Goal: Task Accomplishment & Management: Complete application form

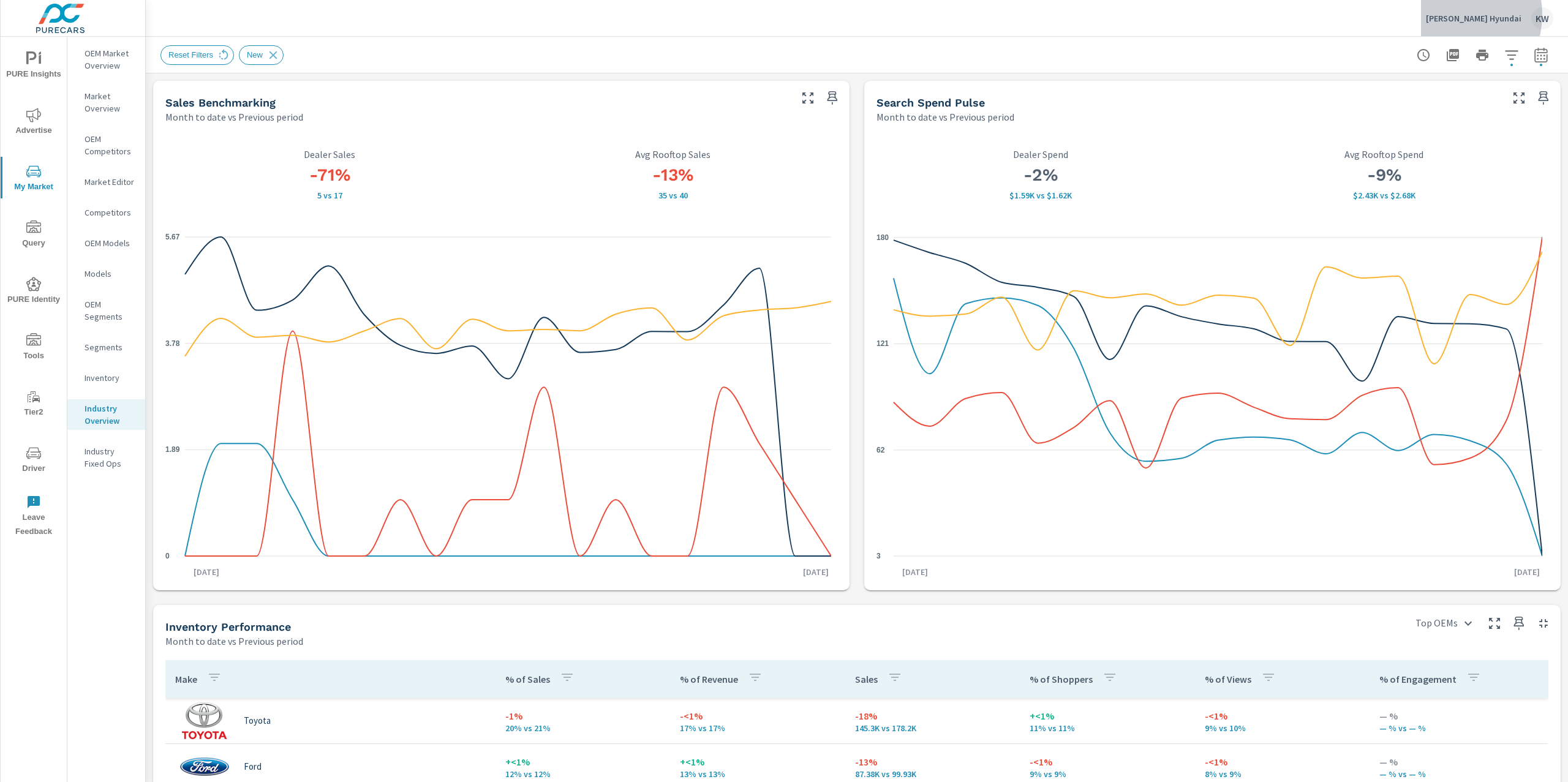
click at [1466, 16] on p "[PERSON_NAME] Hyundai" at bounding box center [1473, 19] width 96 height 11
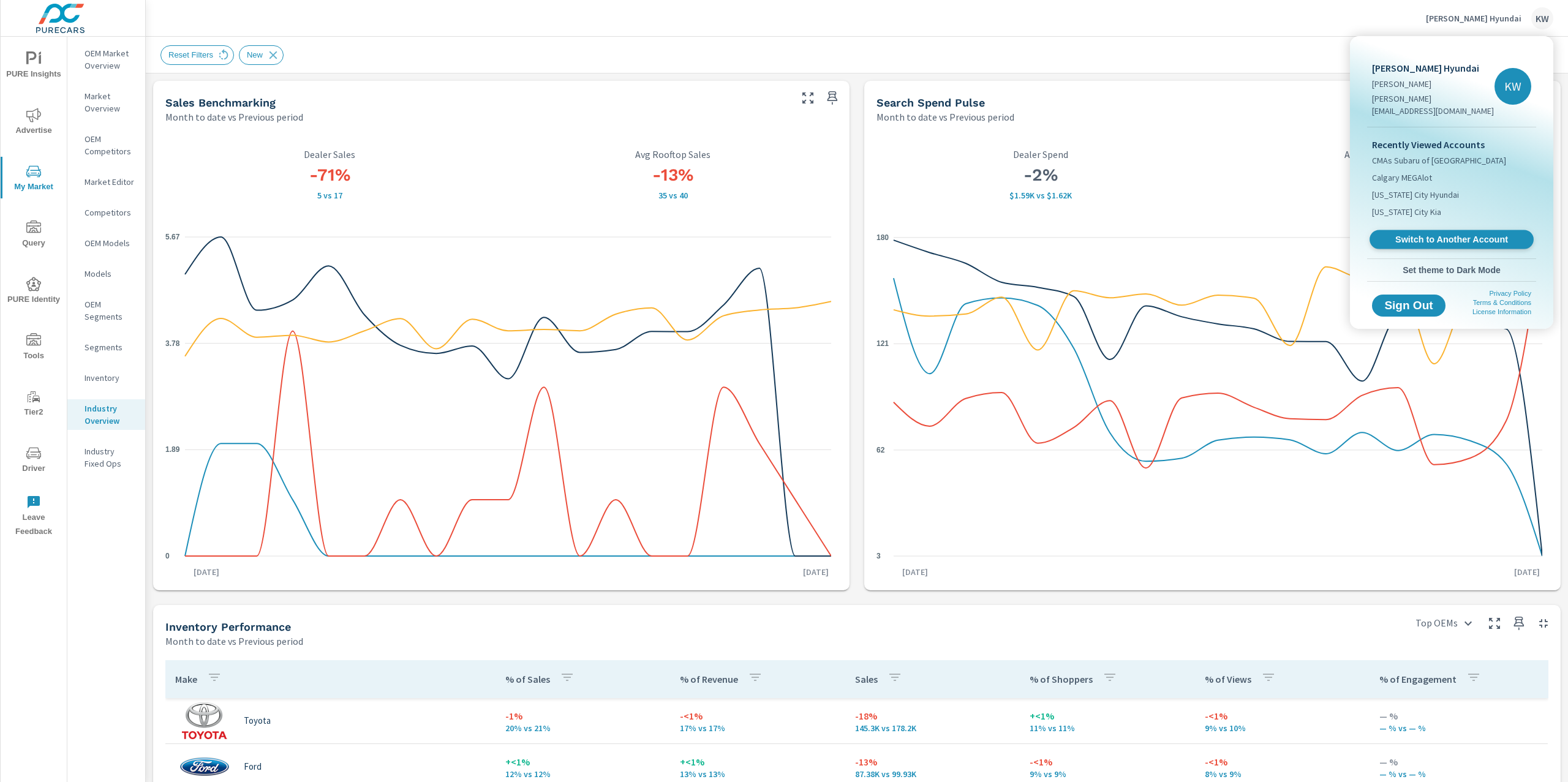
click at [1430, 234] on span "Switch to Another Account" at bounding box center [1451, 239] width 150 height 11
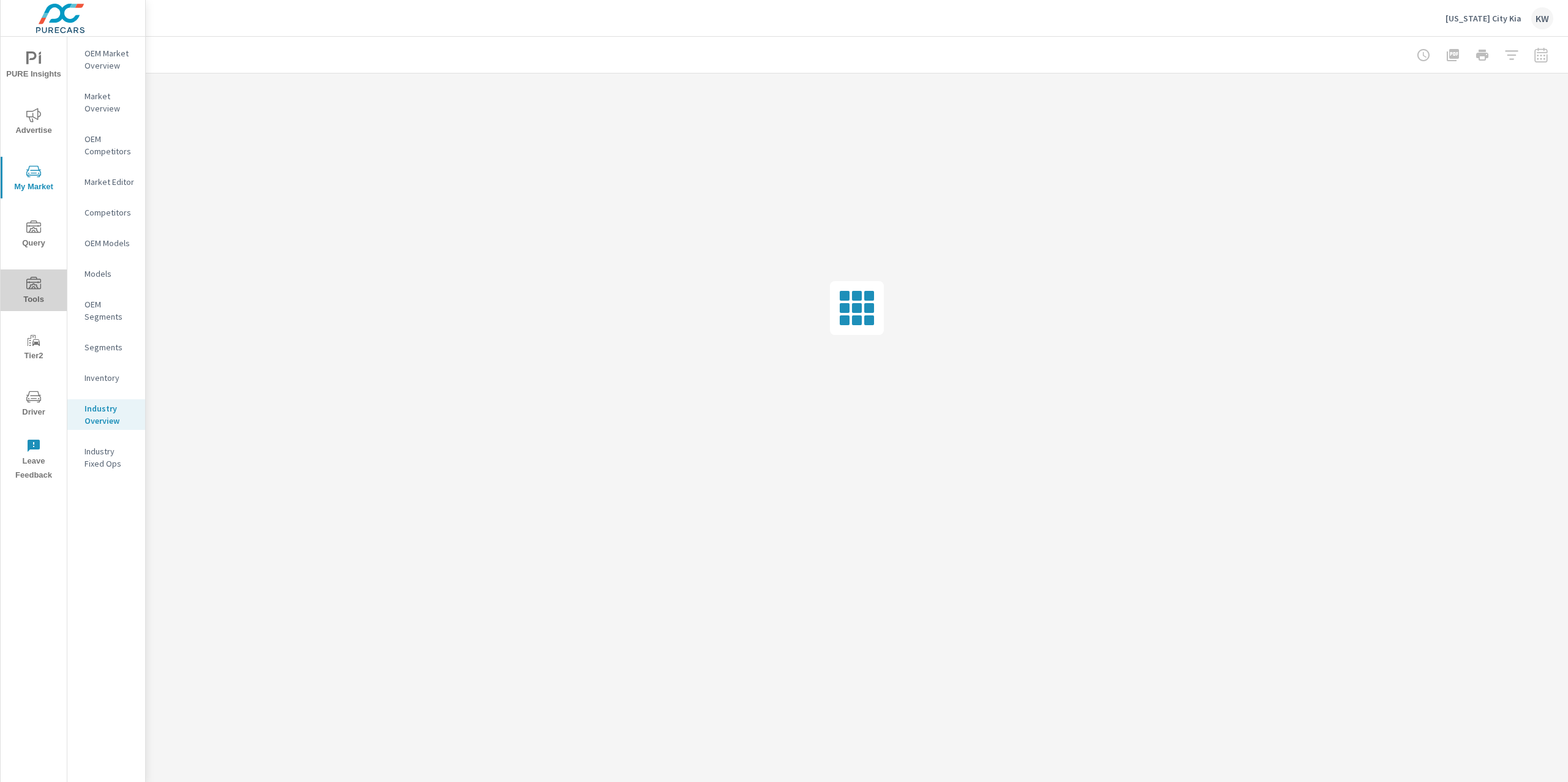
click at [34, 284] on icon "nav menu" at bounding box center [34, 284] width 15 height 15
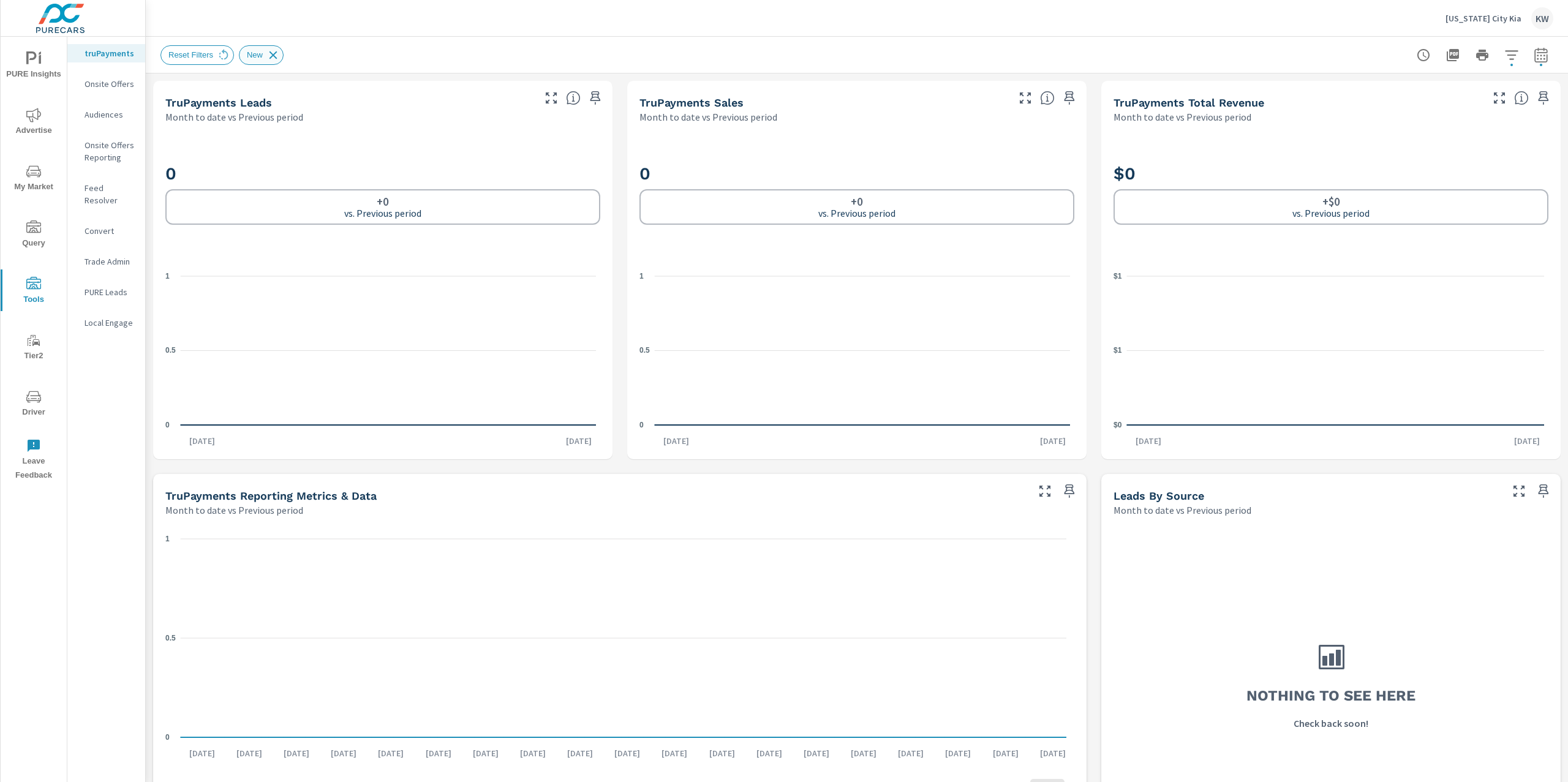
click at [277, 55] on icon at bounding box center [273, 55] width 8 height 8
click at [111, 88] on p "Onsite Offers" at bounding box center [110, 84] width 51 height 12
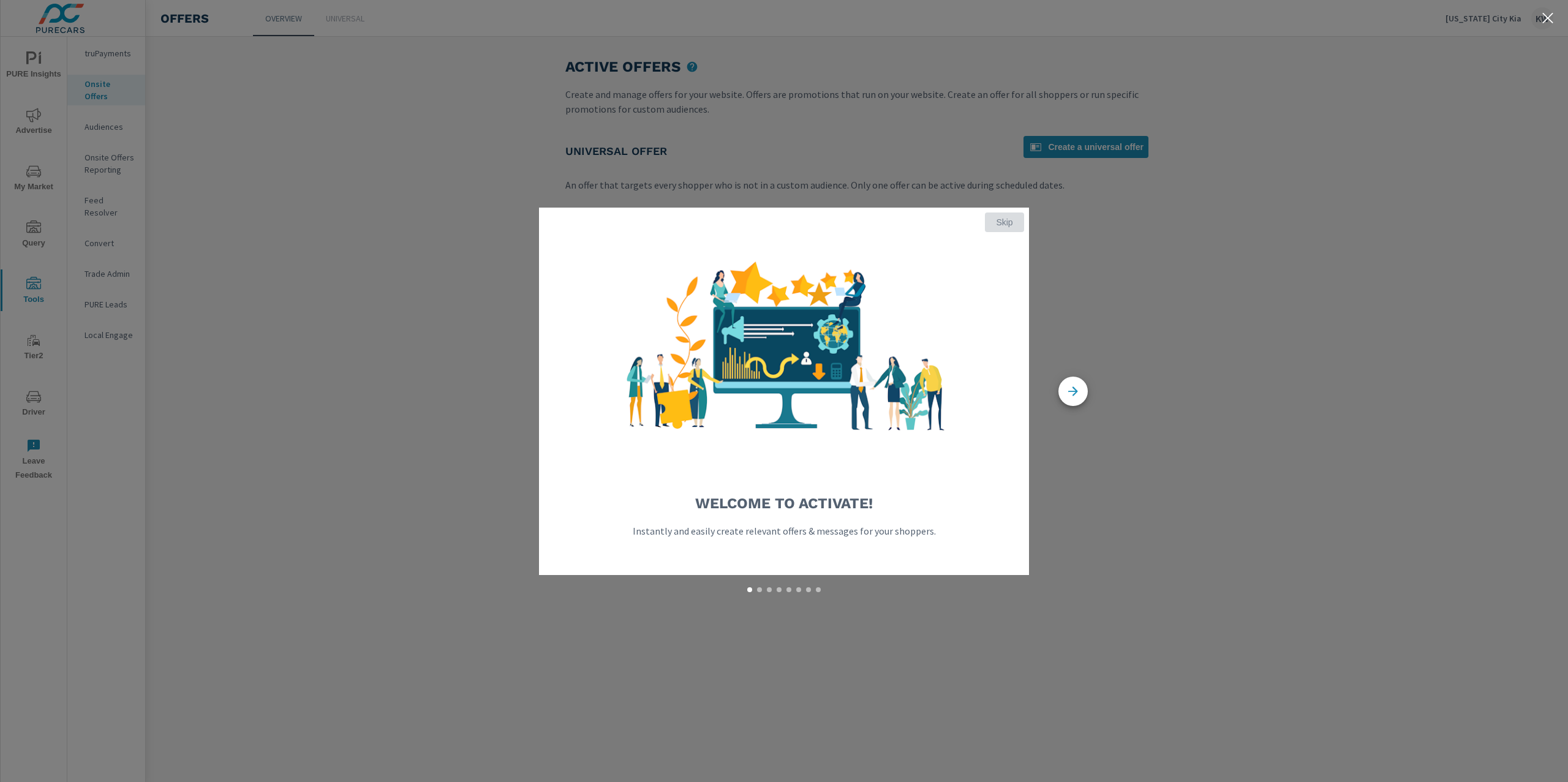
click at [1002, 221] on span "Skip" at bounding box center [1005, 222] width 30 height 11
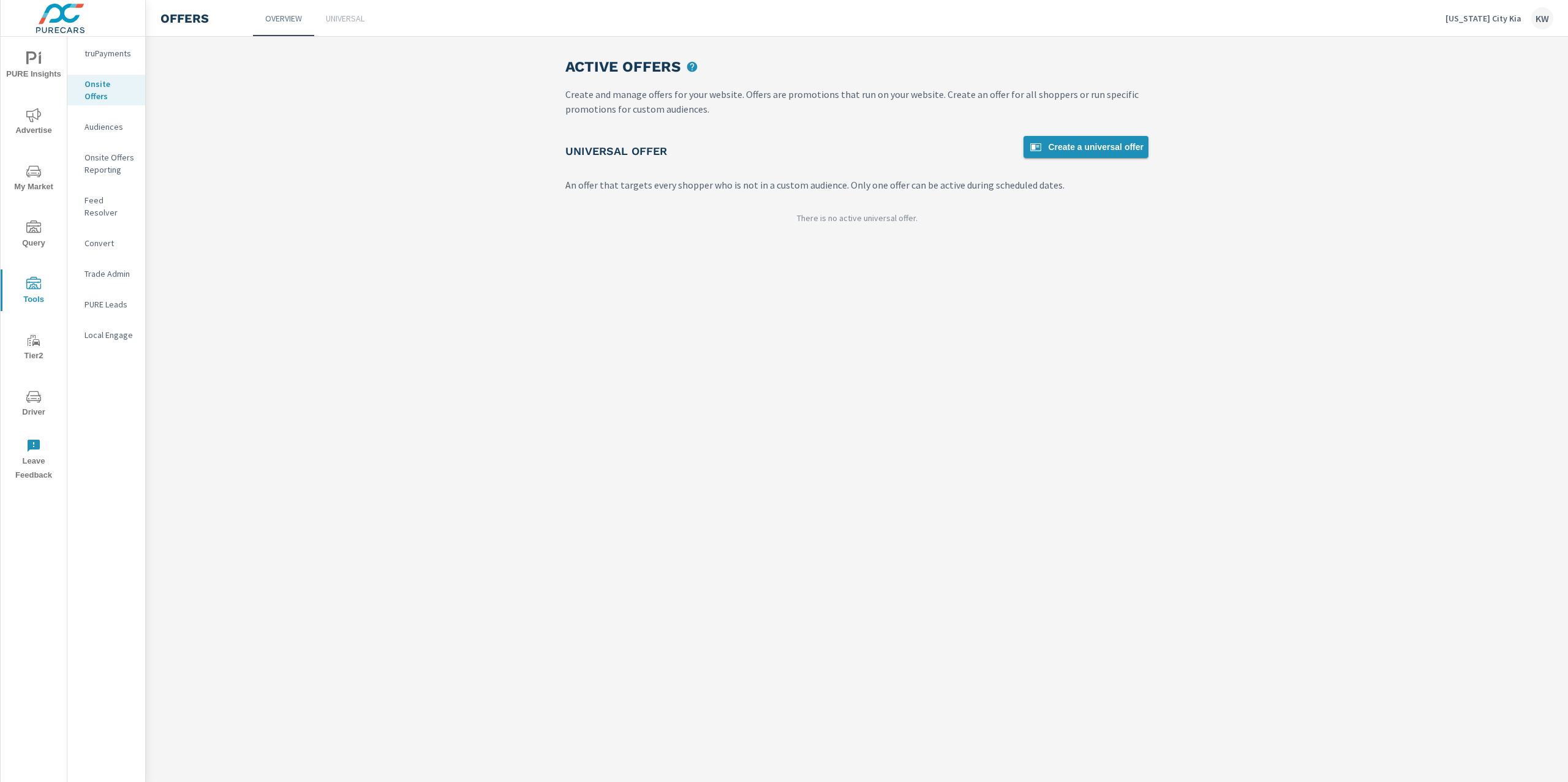
click at [1089, 148] on span "Create a universal offer" at bounding box center [1086, 147] width 115 height 15
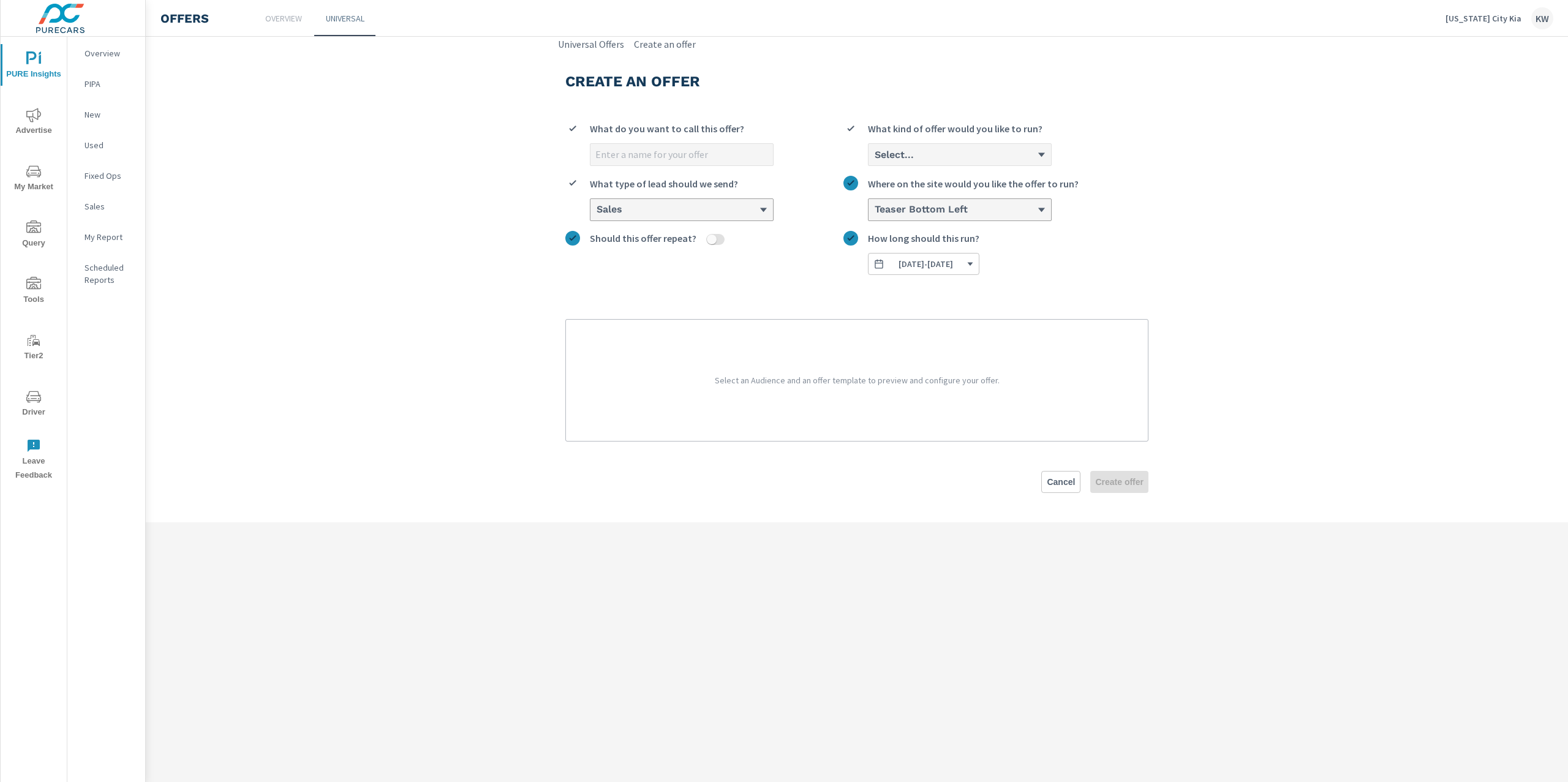
click at [681, 149] on input "What do you want to call this offer?" at bounding box center [682, 155] width 182 height 21
type input "[DATE] Offer"
click at [967, 160] on div "Select..." at bounding box center [955, 155] width 164 height 11
click at [874, 160] on input "Select... What kind of offer would you like to run?" at bounding box center [873, 155] width 1 height 11
click at [985, 201] on li "Custom" at bounding box center [960, 202] width 182 height 22
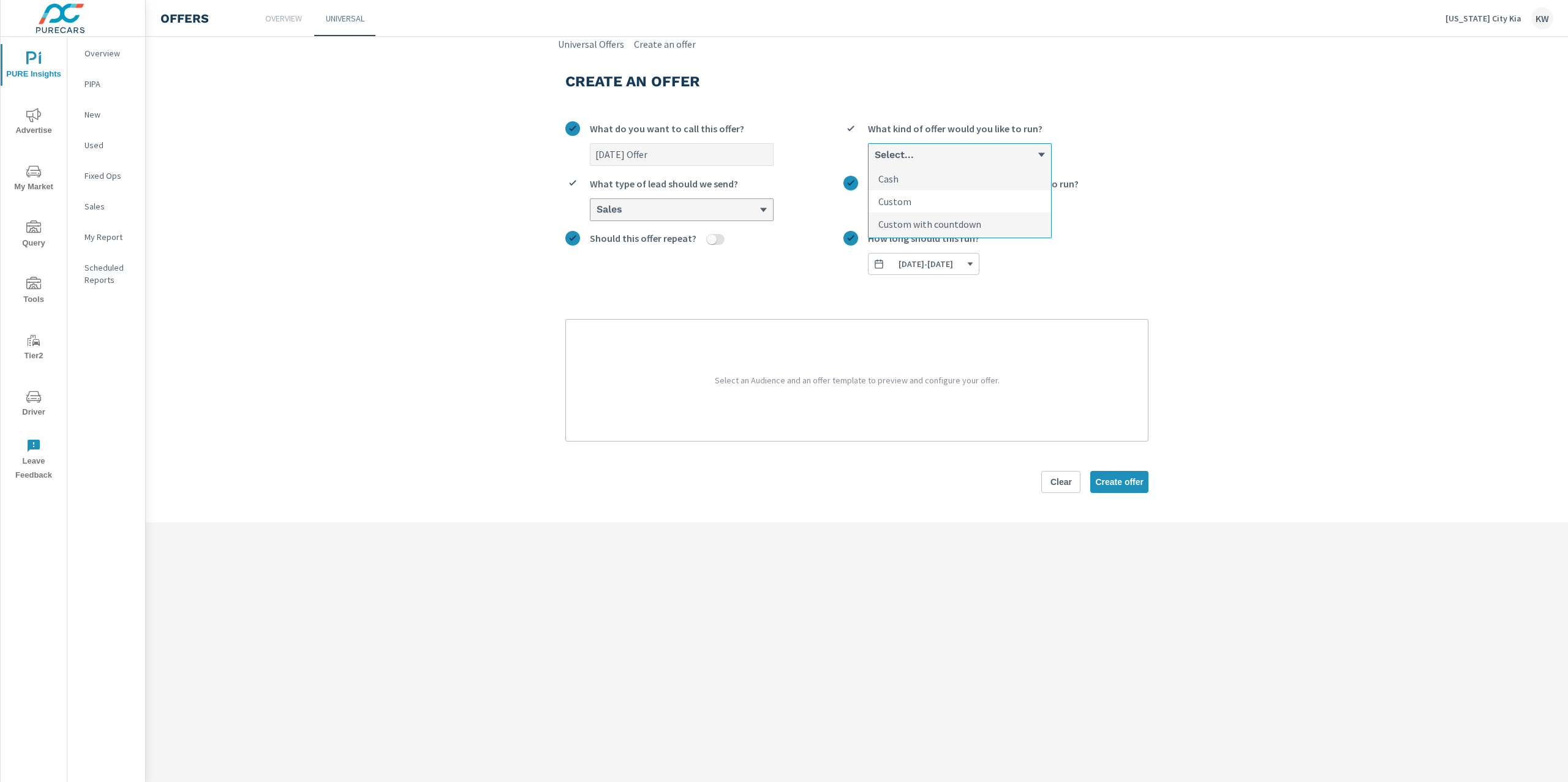
click at [874, 160] on input "option Custom focused, 2 of 3. 3 results available. Use Up and Down to choose o…" at bounding box center [873, 155] width 1 height 11
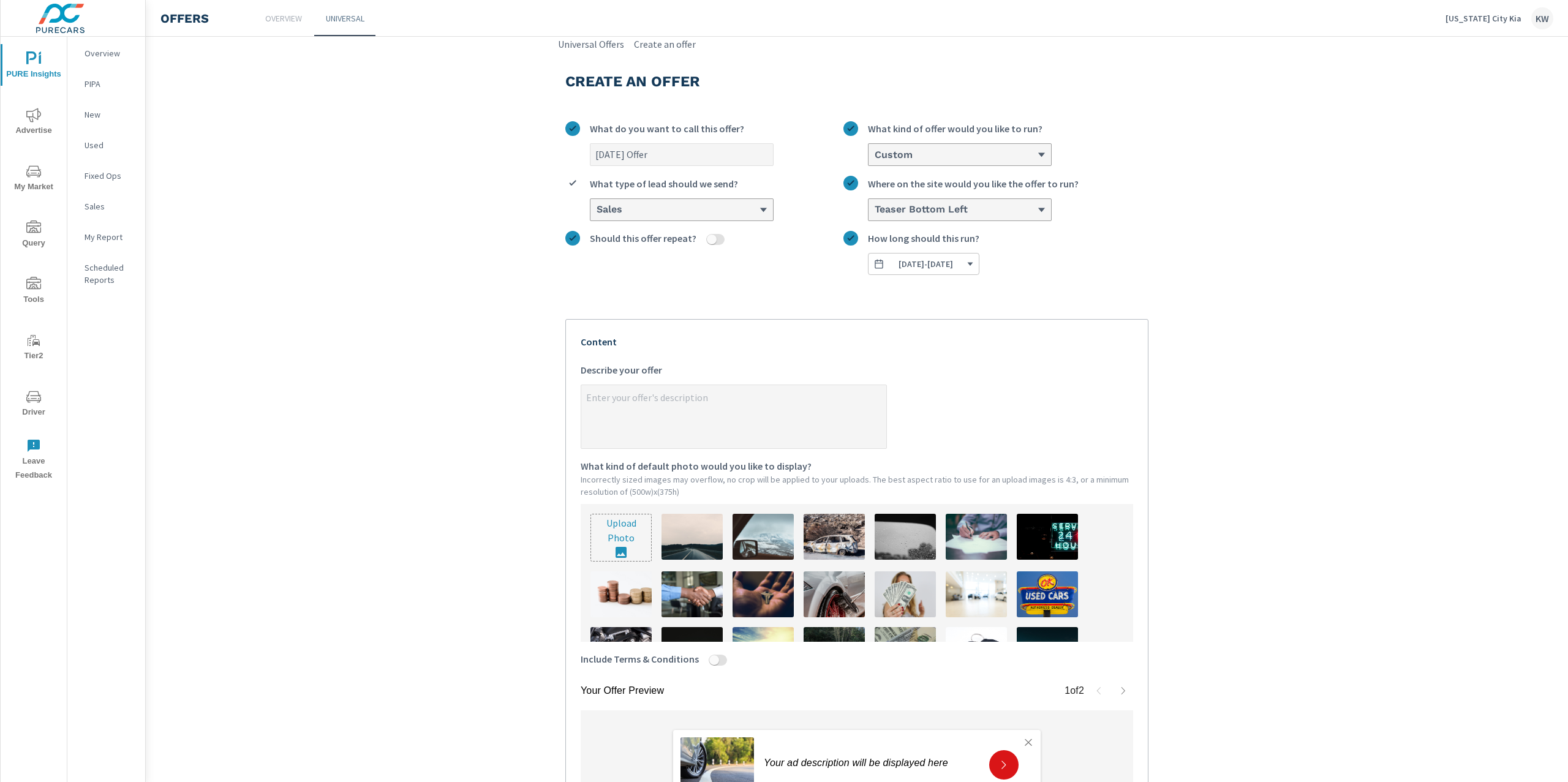
type textarea "x"
paste textarea "Get up to $500 More Than Your Best Offer"
type textarea "Get up to $500 More Than Your Best Offer"
type textarea "x"
click at [581, 403] on textarea "Get up to $500 More Than Your Best Offer" at bounding box center [734, 418] width 305 height 61
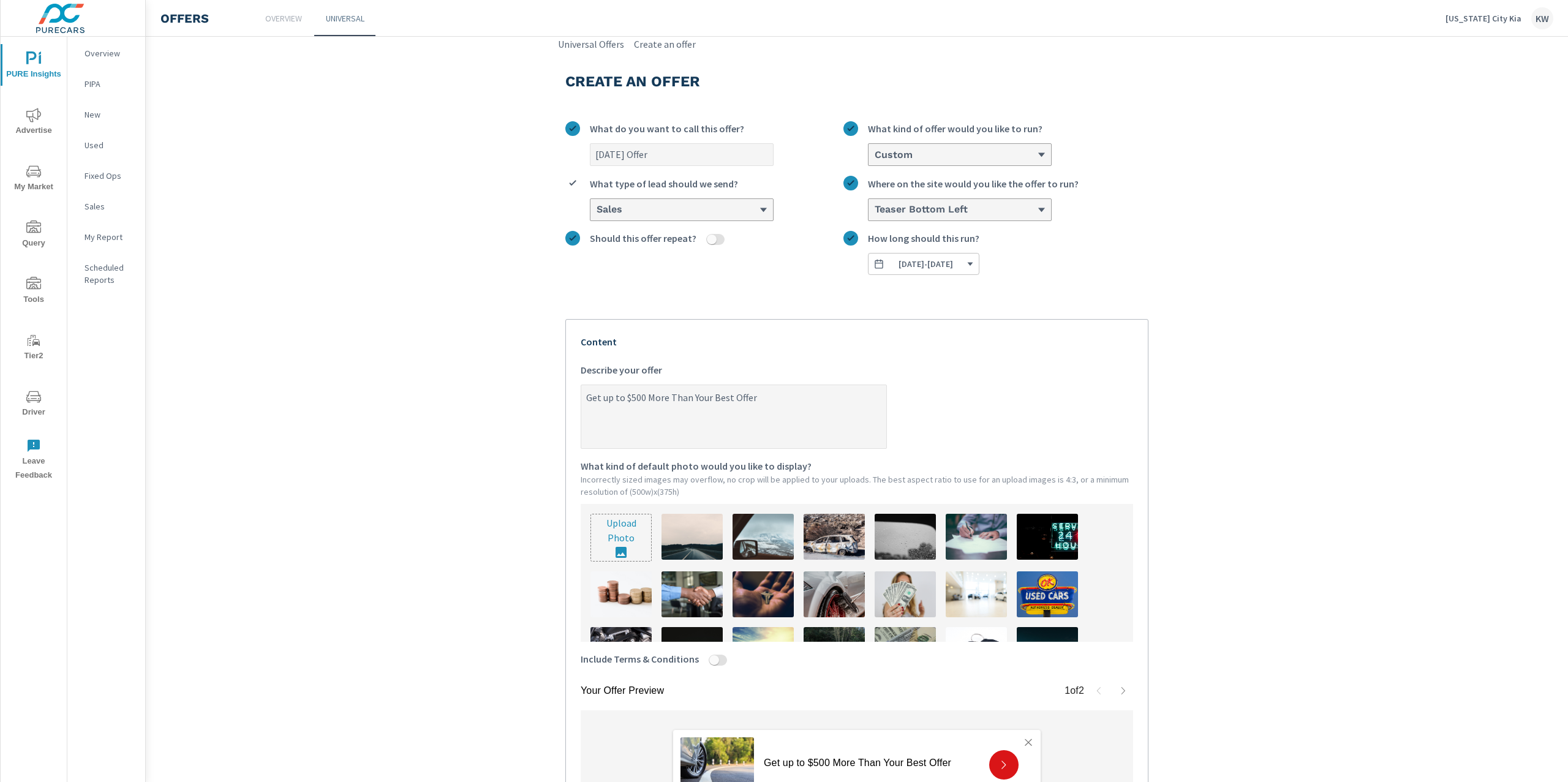
type textarea "CGet up to $500 More Than Your Best Offer"
type textarea "x"
type textarea "CKGet up to $500 More Than Your Best Offer"
type textarea "x"
type textarea "CGet up to $500 More Than Your Best Offer"
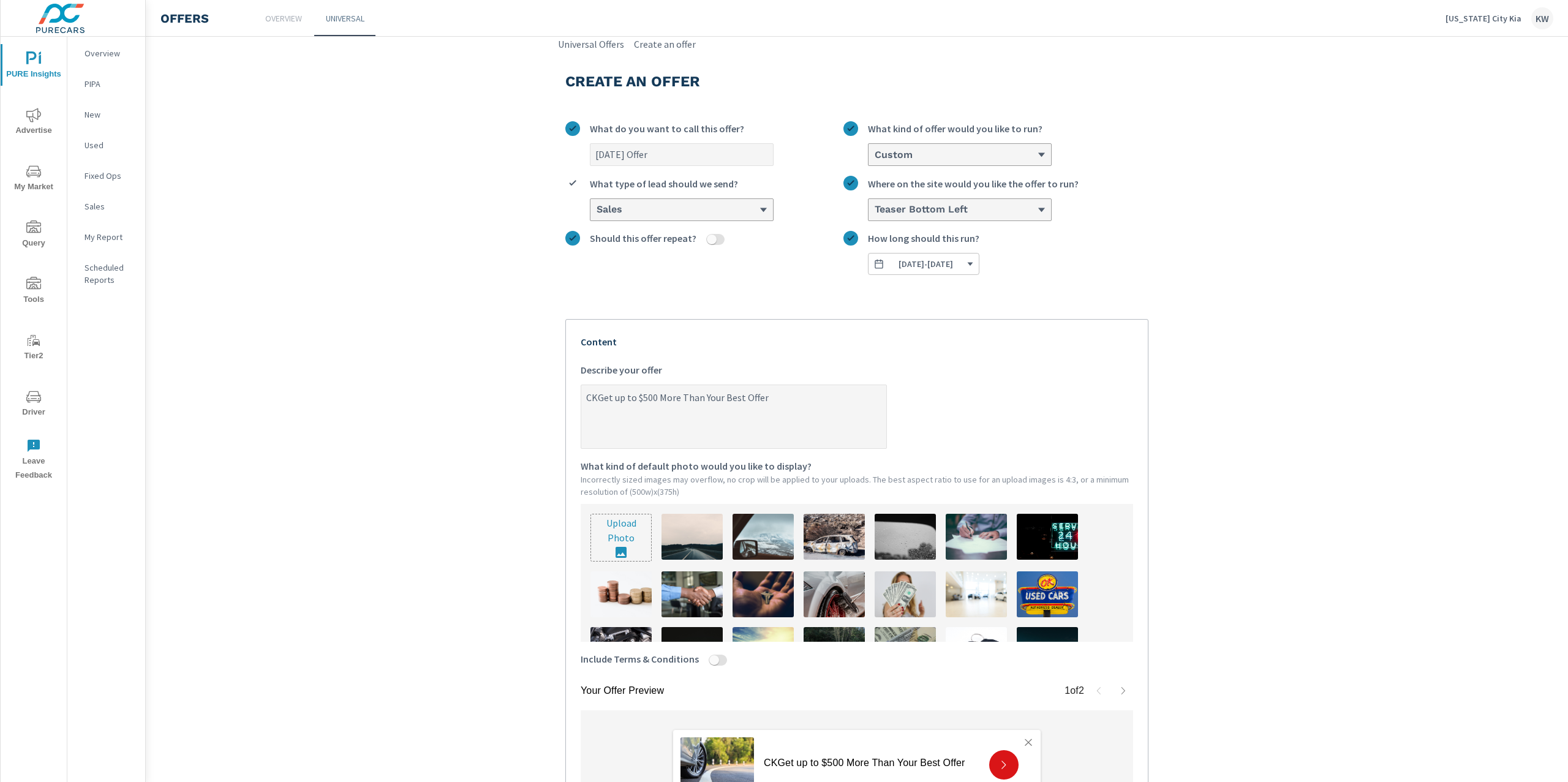
type textarea "x"
type textarea "CLGet up to $500 More Than Your Best Offer"
type textarea "x"
type textarea "CLIGet up to $500 More Than Your Best Offer"
type textarea "x"
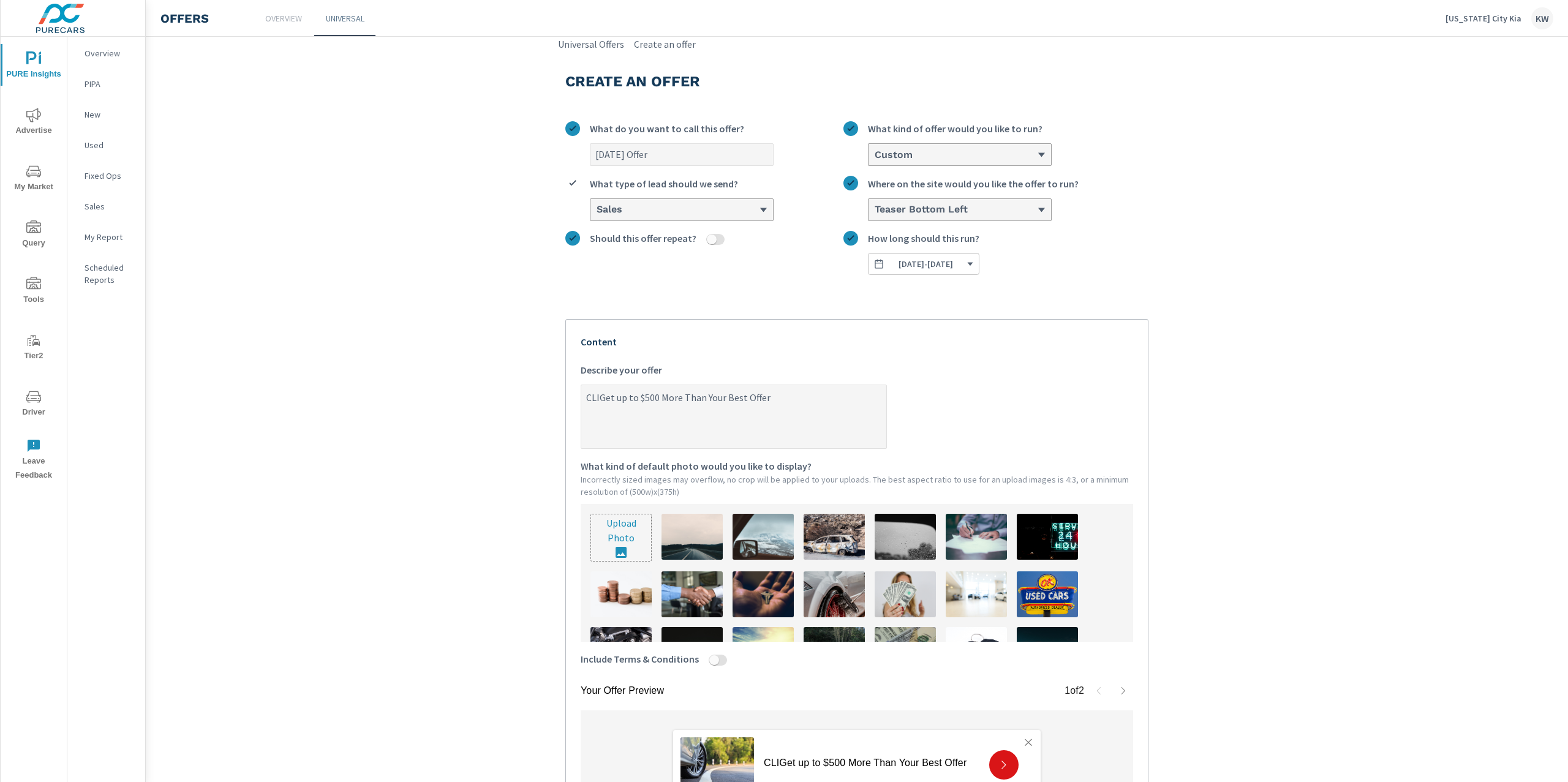
type textarea "CLICGet up to $500 More Than Your Best Offer"
type textarea "x"
type textarea "CLICKGet up to $500 More Than Your Best Offer"
type textarea "x"
type textarea "CLICK Get up to $500 More Than Your Best Offer"
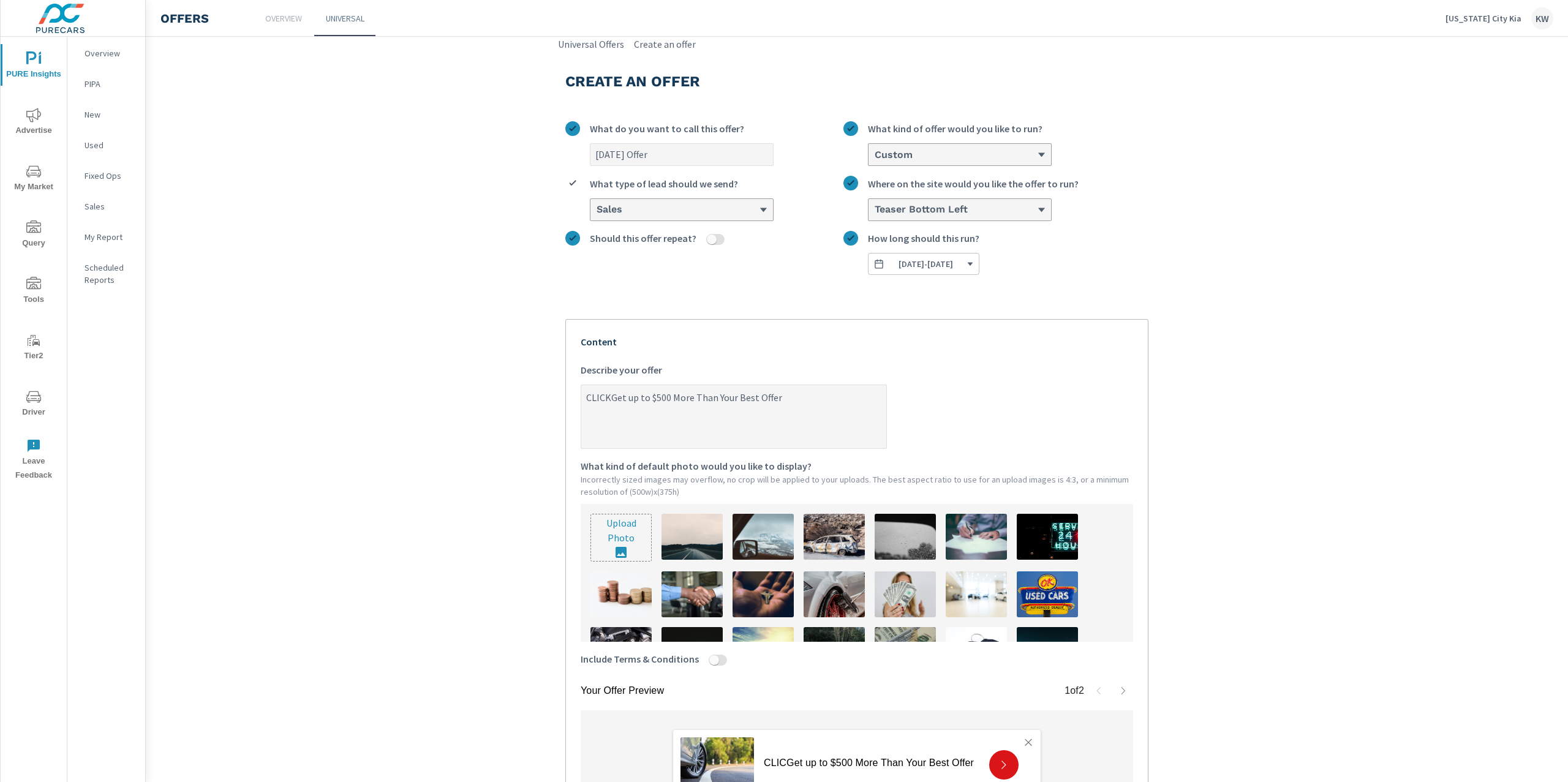
type textarea "x"
type textarea "CLICK HGet up to $500 More Than Your Best Offer"
type textarea "x"
type textarea "CLICK HEGet up to $500 More Than Your Best Offer"
type textarea "x"
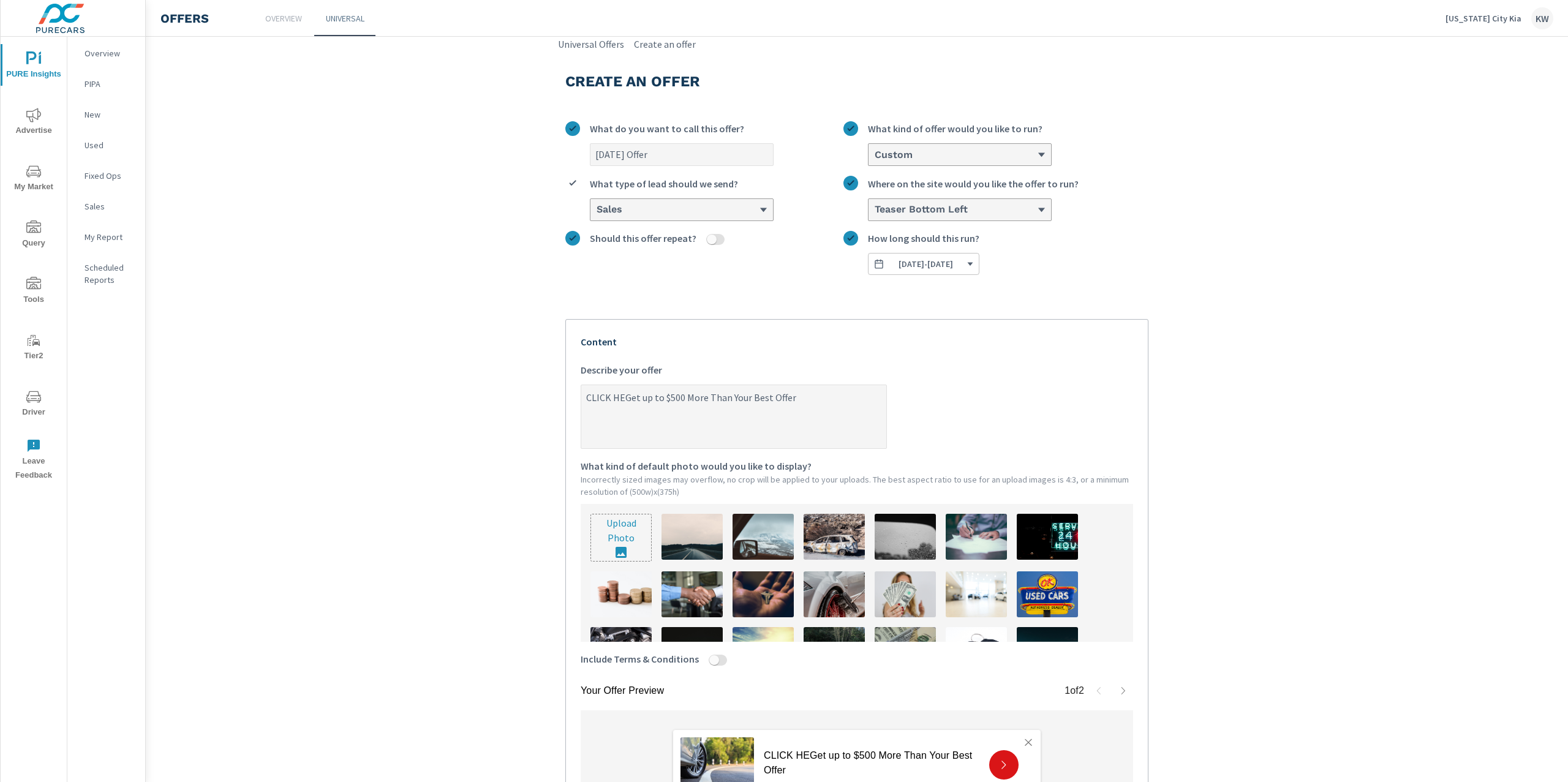
type textarea "CLICK [PERSON_NAME] up to $500 More Than Your Best Offer"
type textarea "x"
type textarea "CLICK HEREGet up to $500 More Than Your Best Offer"
type textarea "x"
type textarea "CLICK HERE Get up to $500 More Than Your Best Offer"
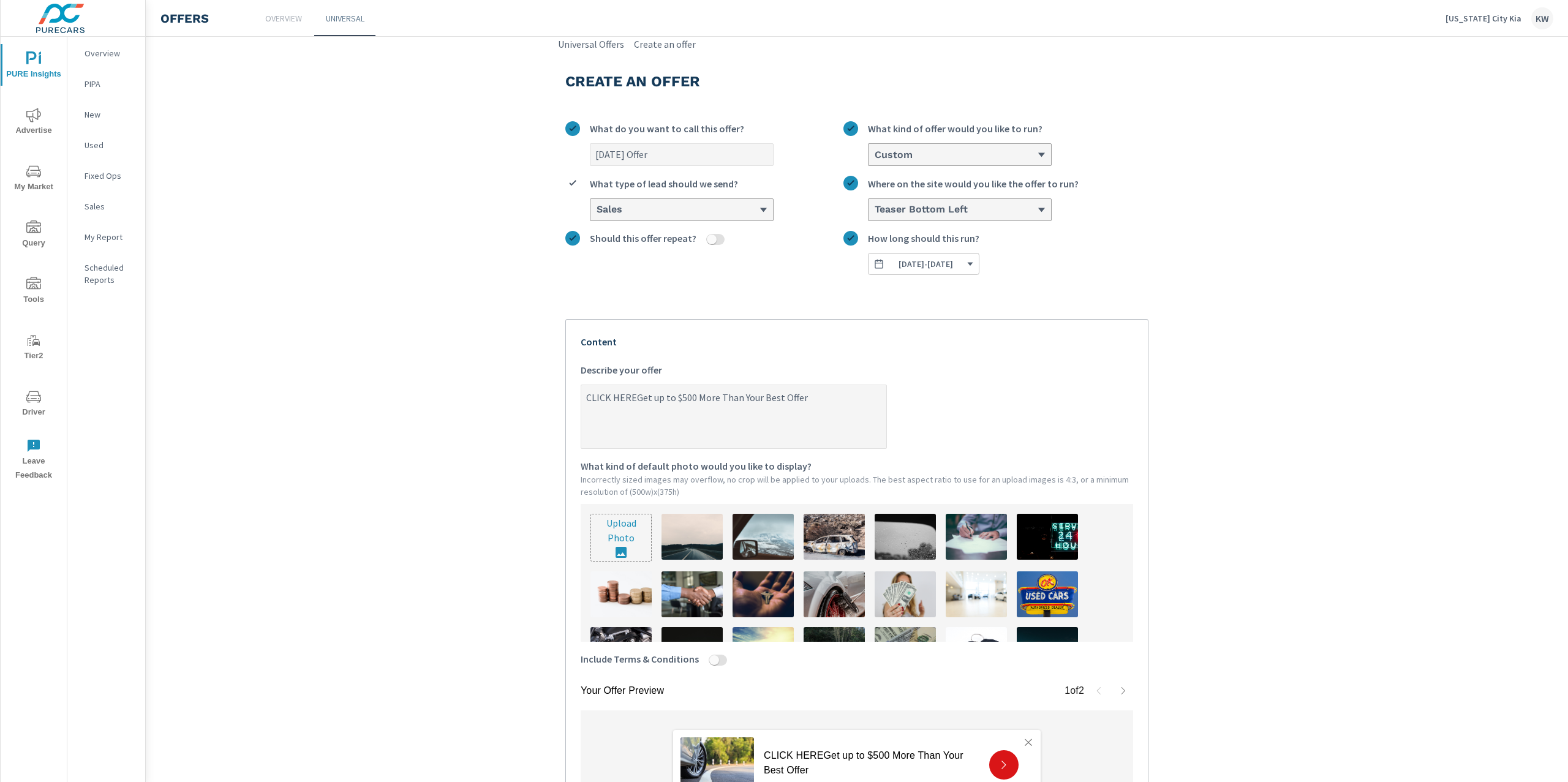
type textarea "x"
type textarea "CLICK HERE tGet up to $500 More Than Your Best Offer"
type textarea "x"
type textarea "CLICK HERE toGet up to $500 More Than Your Best Offer"
type textarea "x"
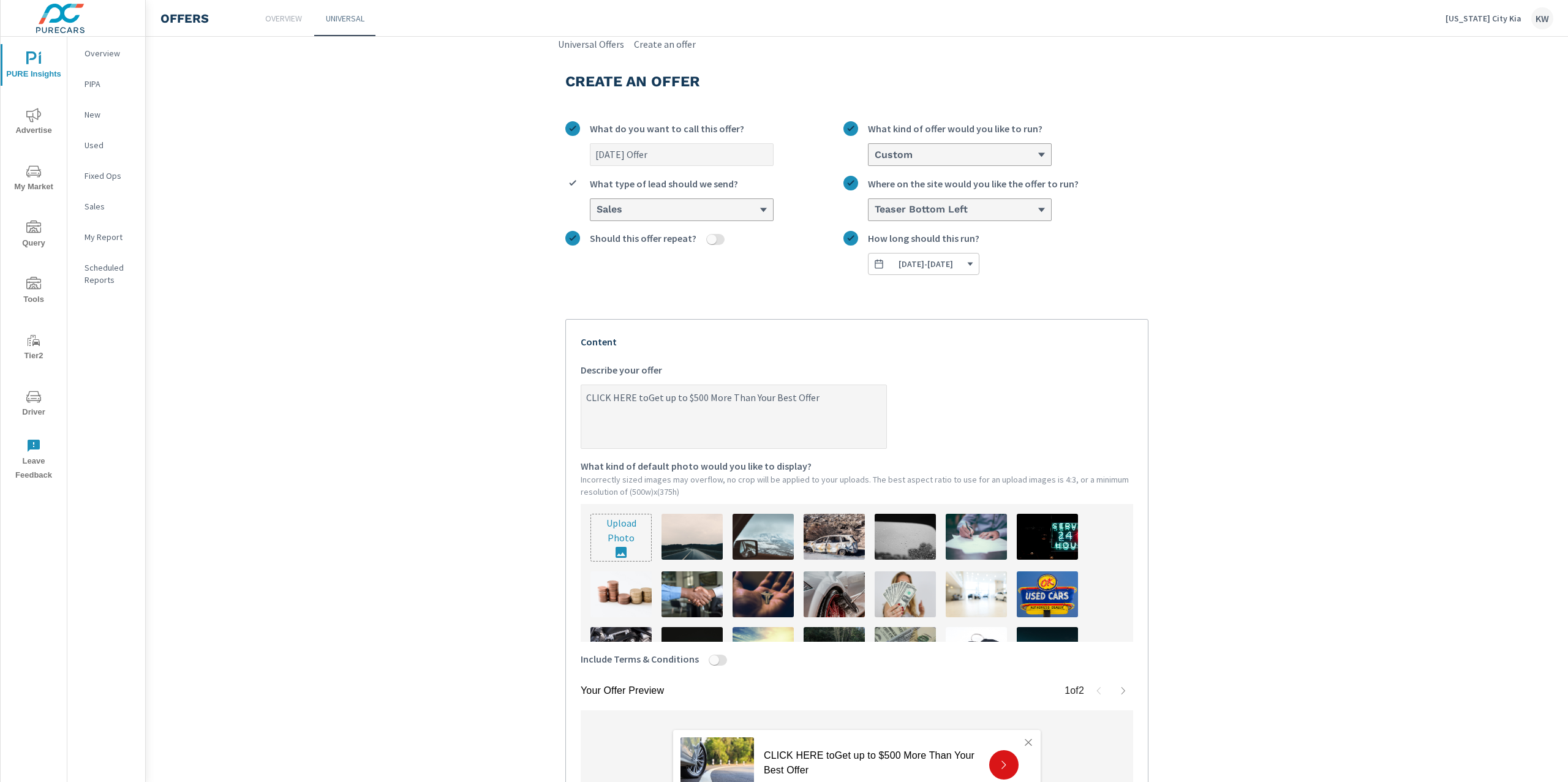
type textarea "CLICK HERE to Get up to $500 More Than Your Best Offer"
type textarea "x"
type textarea "CLICK HERE to et up to $500 More Than Your Best Offer"
type textarea "x"
type textarea "CLICK HERE to get up to $500 More Than Your Best Offer"
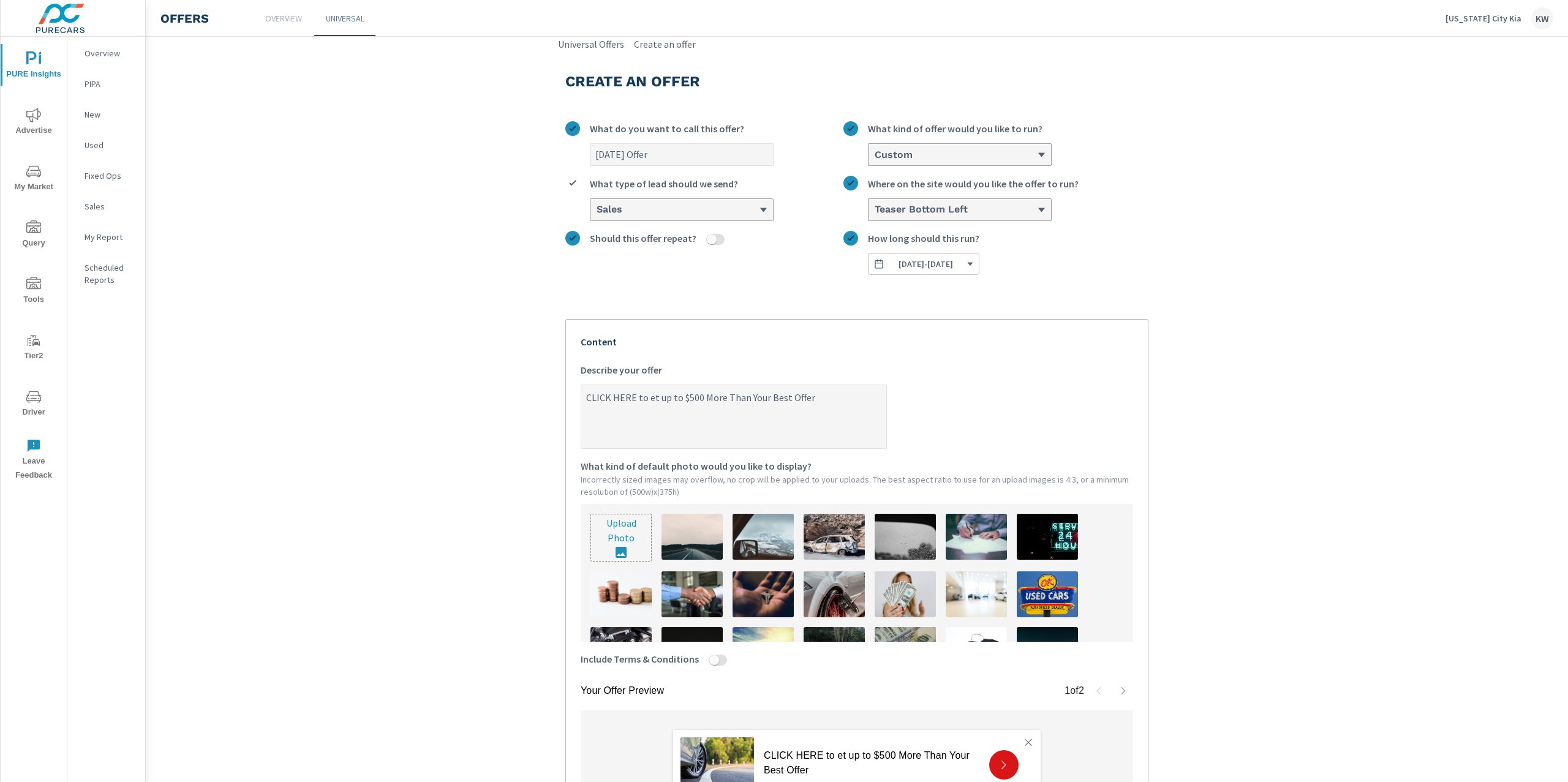
type textarea "x"
click at [832, 431] on textarea "CLICK HERE to get up to $500 More Than Your Best Offer" at bounding box center [734, 418] width 305 height 61
drag, startPoint x: 642, startPoint y: 405, endPoint x: 688, endPoint y: 407, distance: 46.0
click at [642, 405] on textarea "CLICK HERE to get up to $500 More Than Your Best Offer" at bounding box center [734, 418] width 305 height 61
type textarea "CLICK HERE to et up to $500 More Than Your Best Offer"
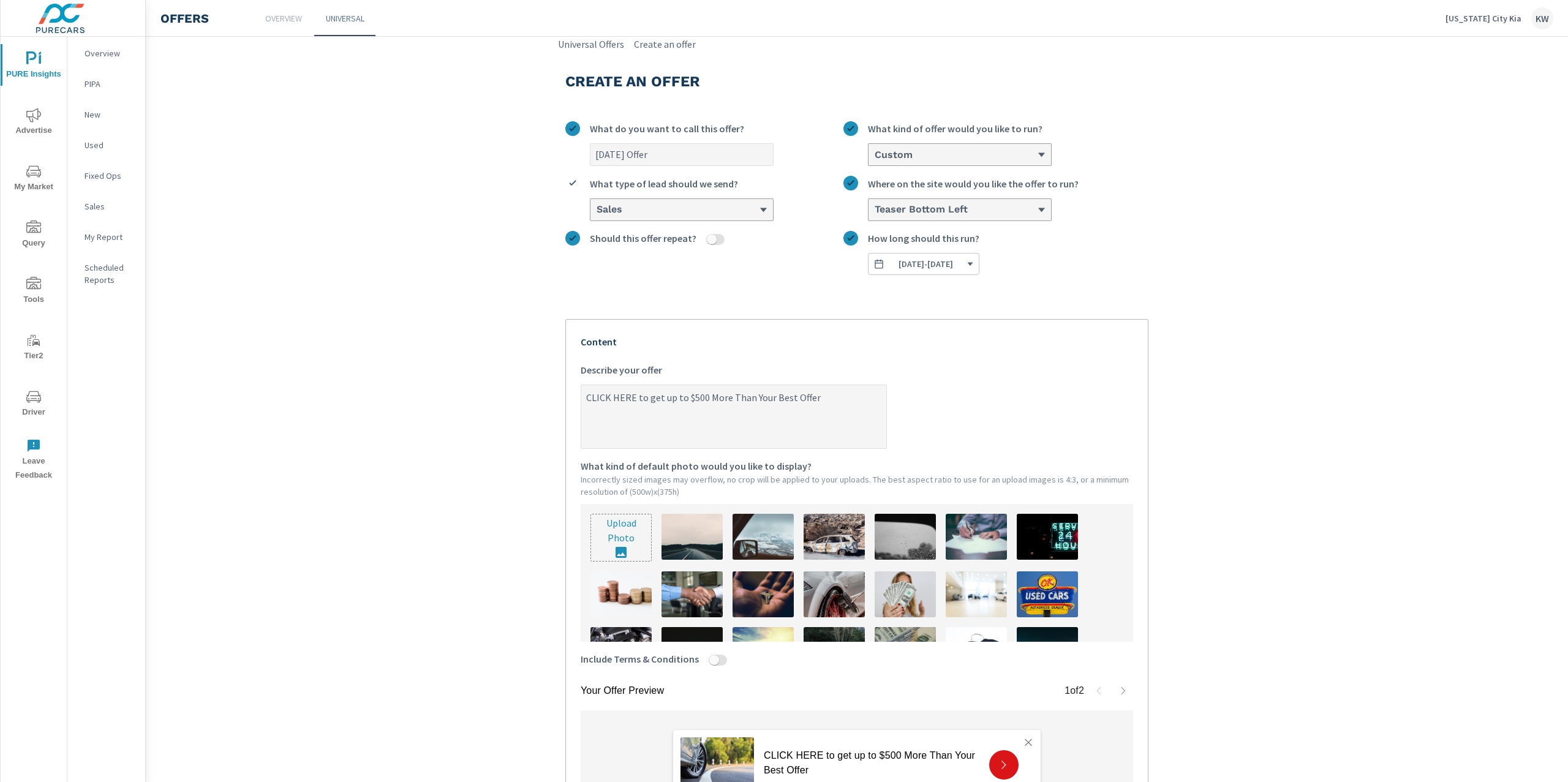
type textarea "x"
type textarea "CLICK HERE to Get up to $500 More Than Your Best Offer"
type textarea "x"
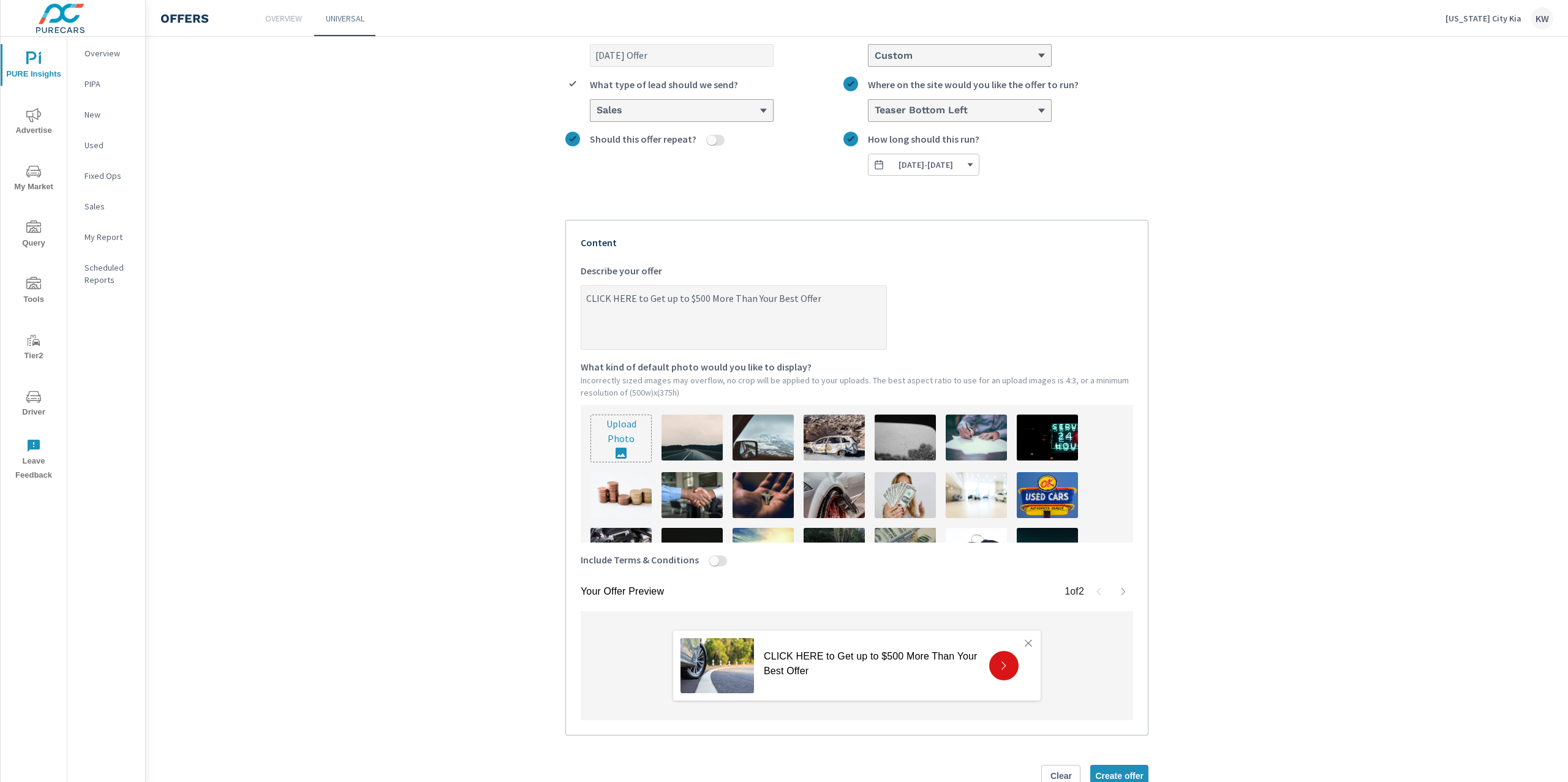
scroll to position [136, 0]
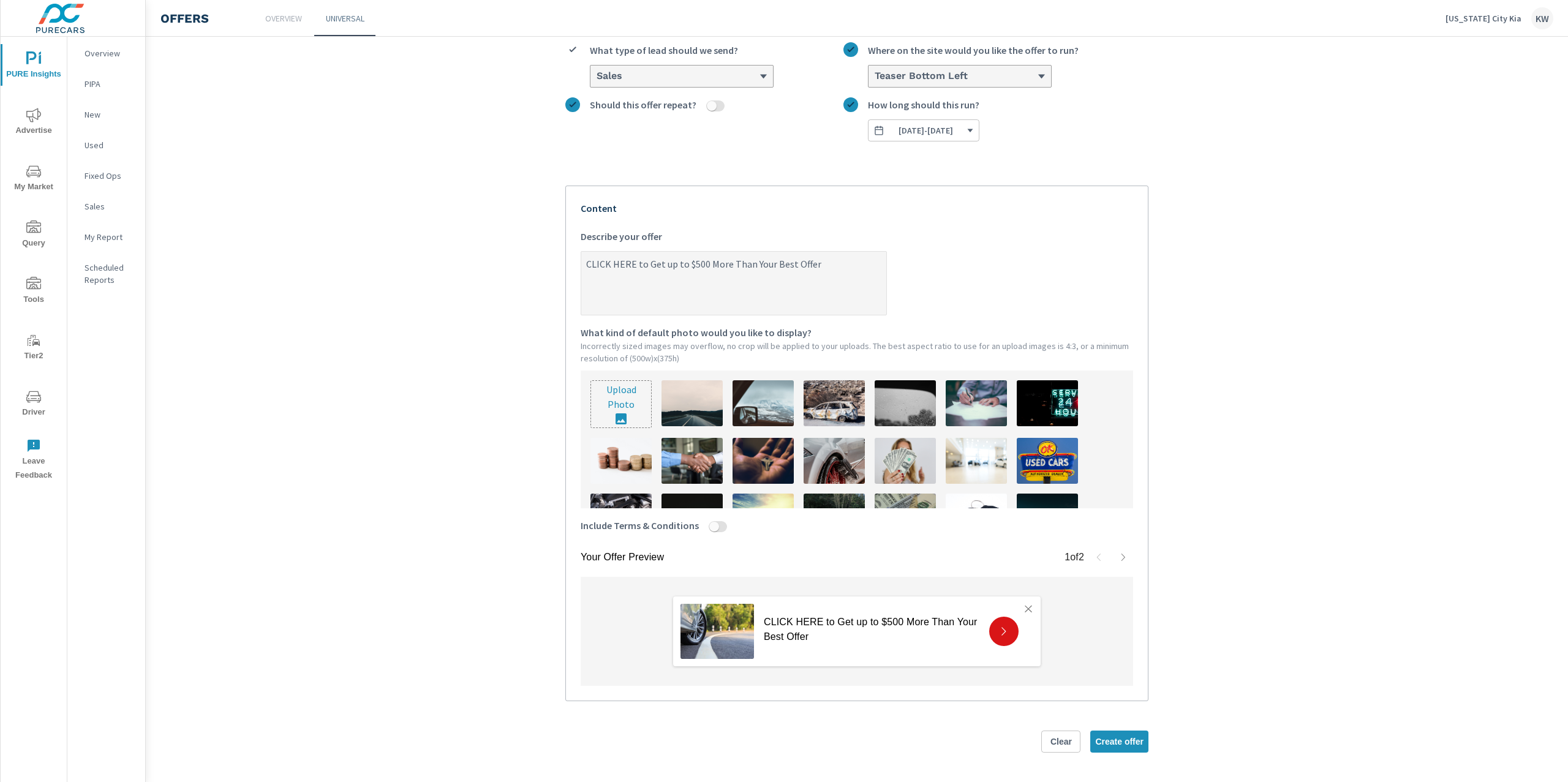
type textarea "CLICK HERE to Get up to $500 More Than Your Best Offer"
type textarea "x"
click at [712, 526] on input "Include Terms & Conditions" at bounding box center [714, 527] width 30 height 11
checkbox input "true"
type textarea "x"
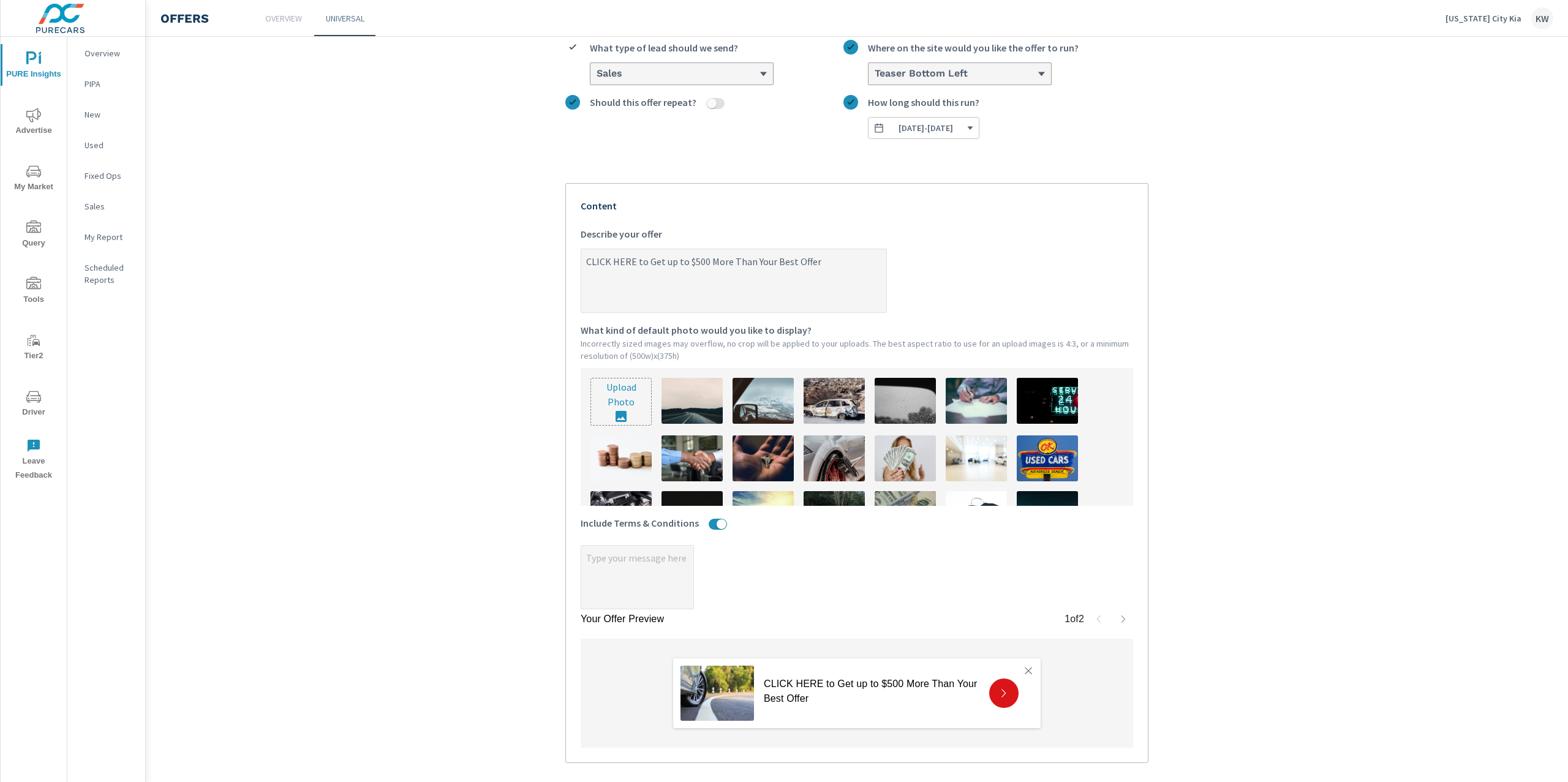
type textarea "x"
paste textarea "The product must be a matching new untitled brand, model, trim level, and color…"
type textarea "x"
type textarea "The product must be a matching new untitled brand, model, trim level, and color…"
type textarea "x"
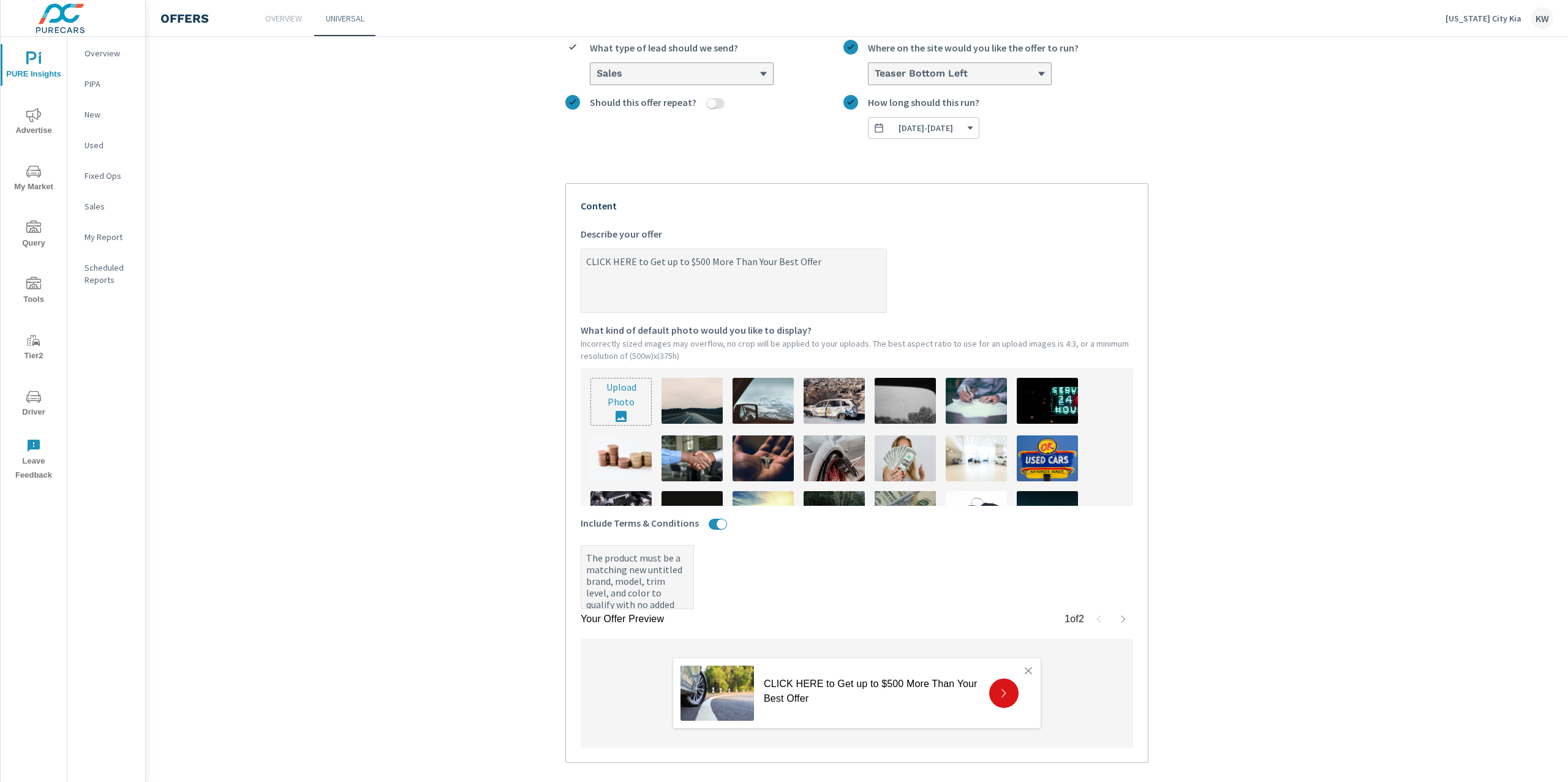
type textarea "x"
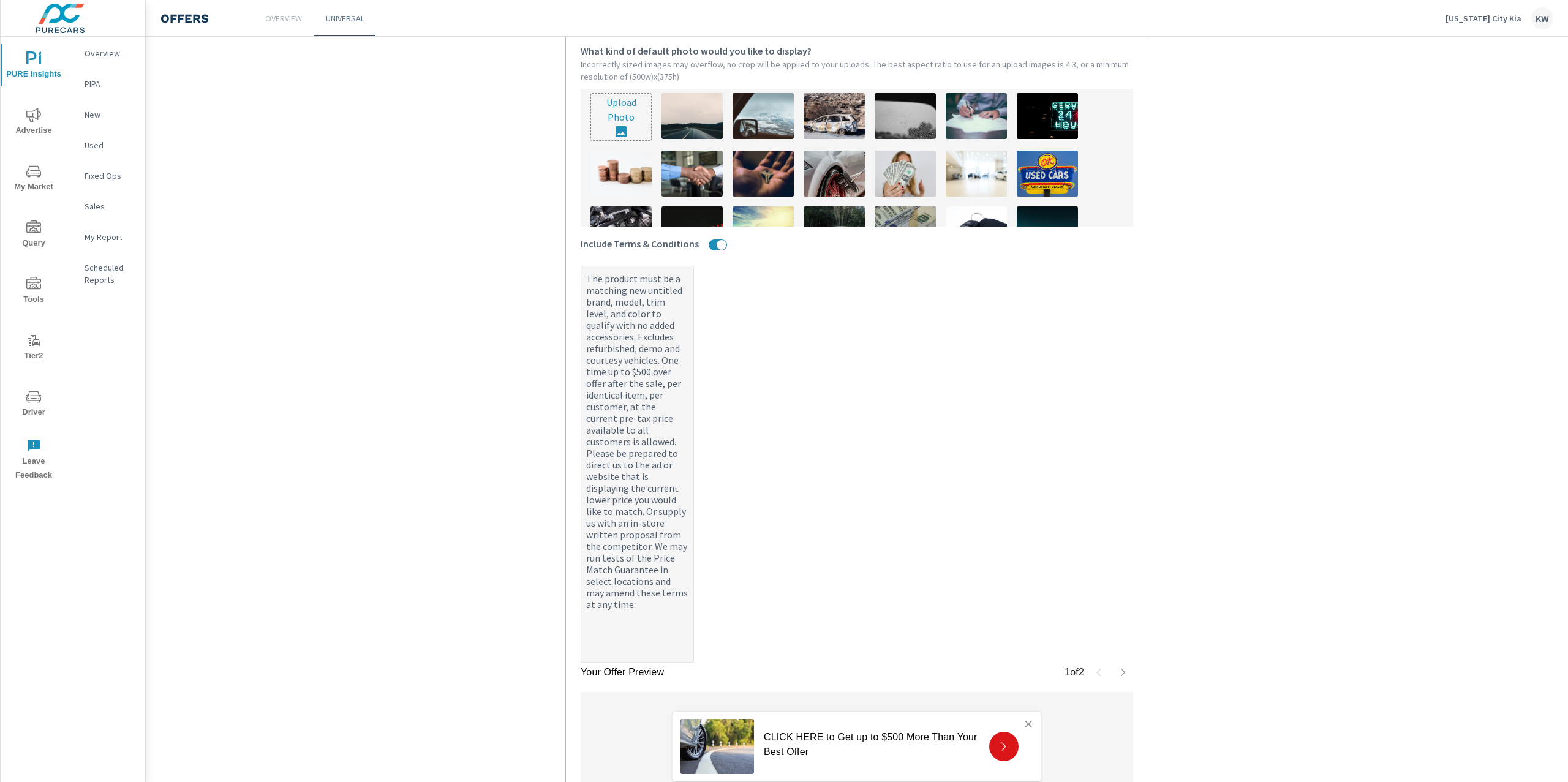
scroll to position [0, 0]
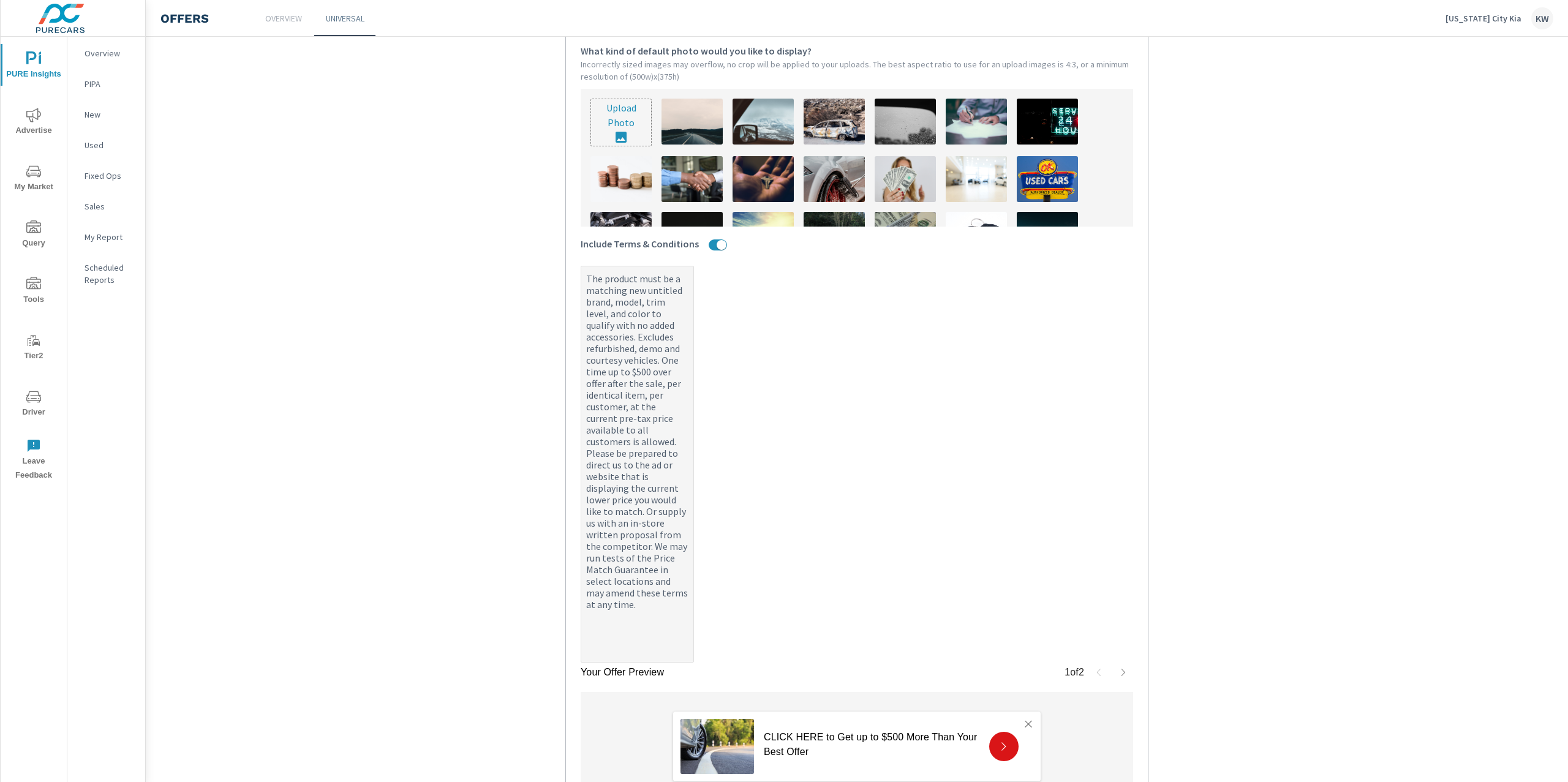
type textarea "The product must be a matching new untitled brand, model, trim level, and color…"
type textarea "x"
click at [912, 182] on img at bounding box center [905, 179] width 61 height 46
type textarea "x"
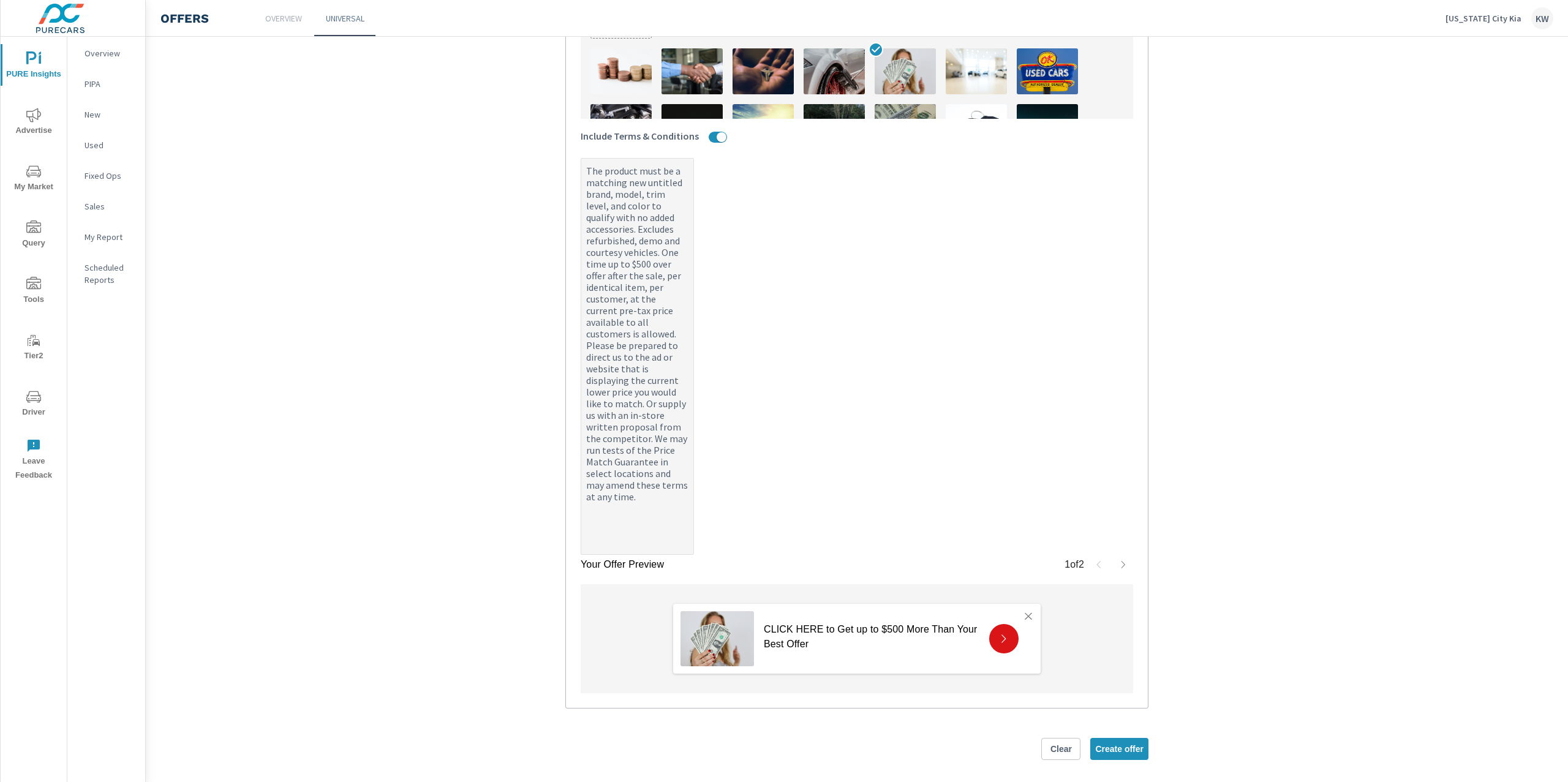
scroll to position [533, 0]
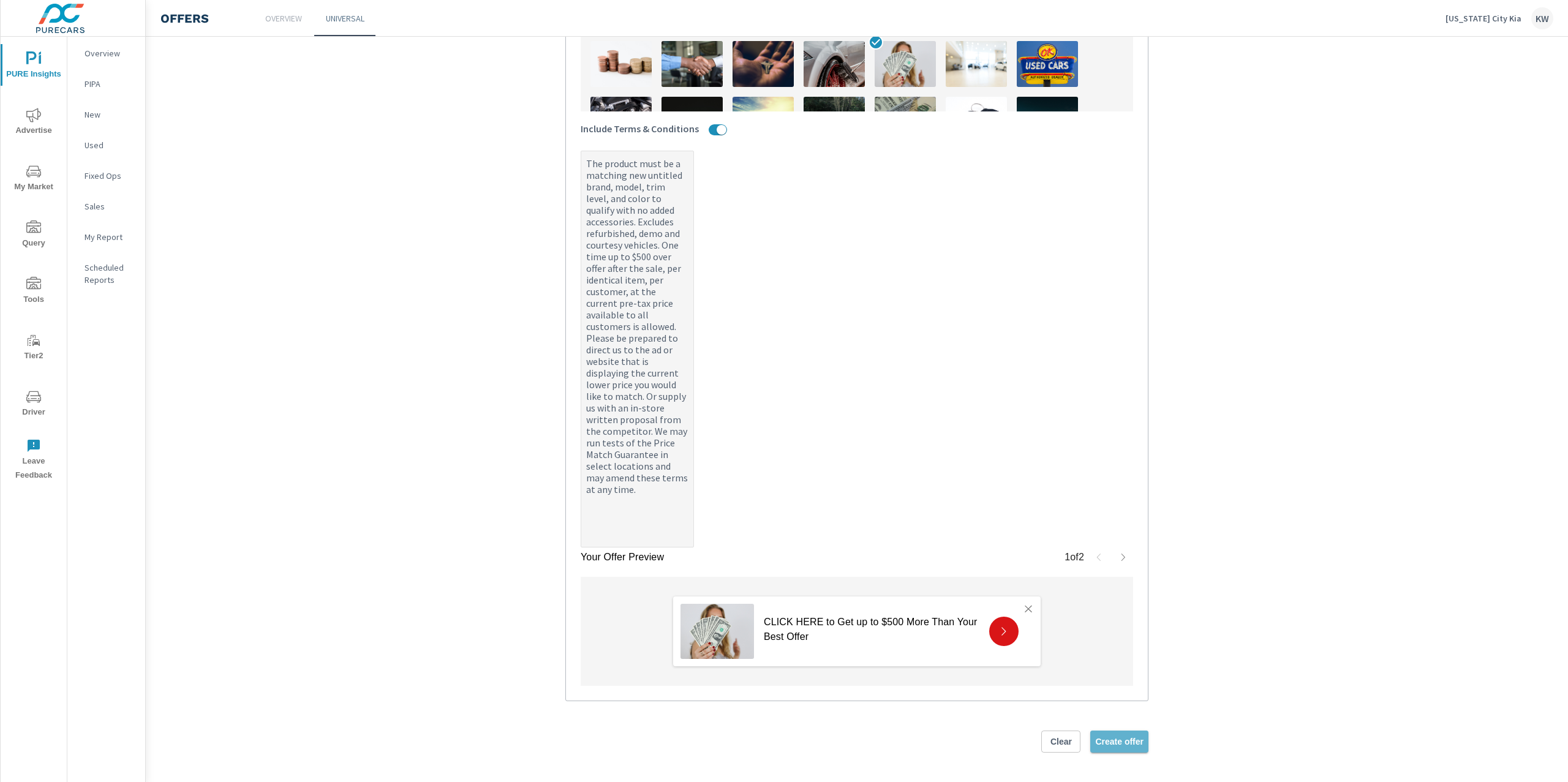
click at [1119, 740] on span "Create offer" at bounding box center [1119, 742] width 48 height 11
type textarea "x"
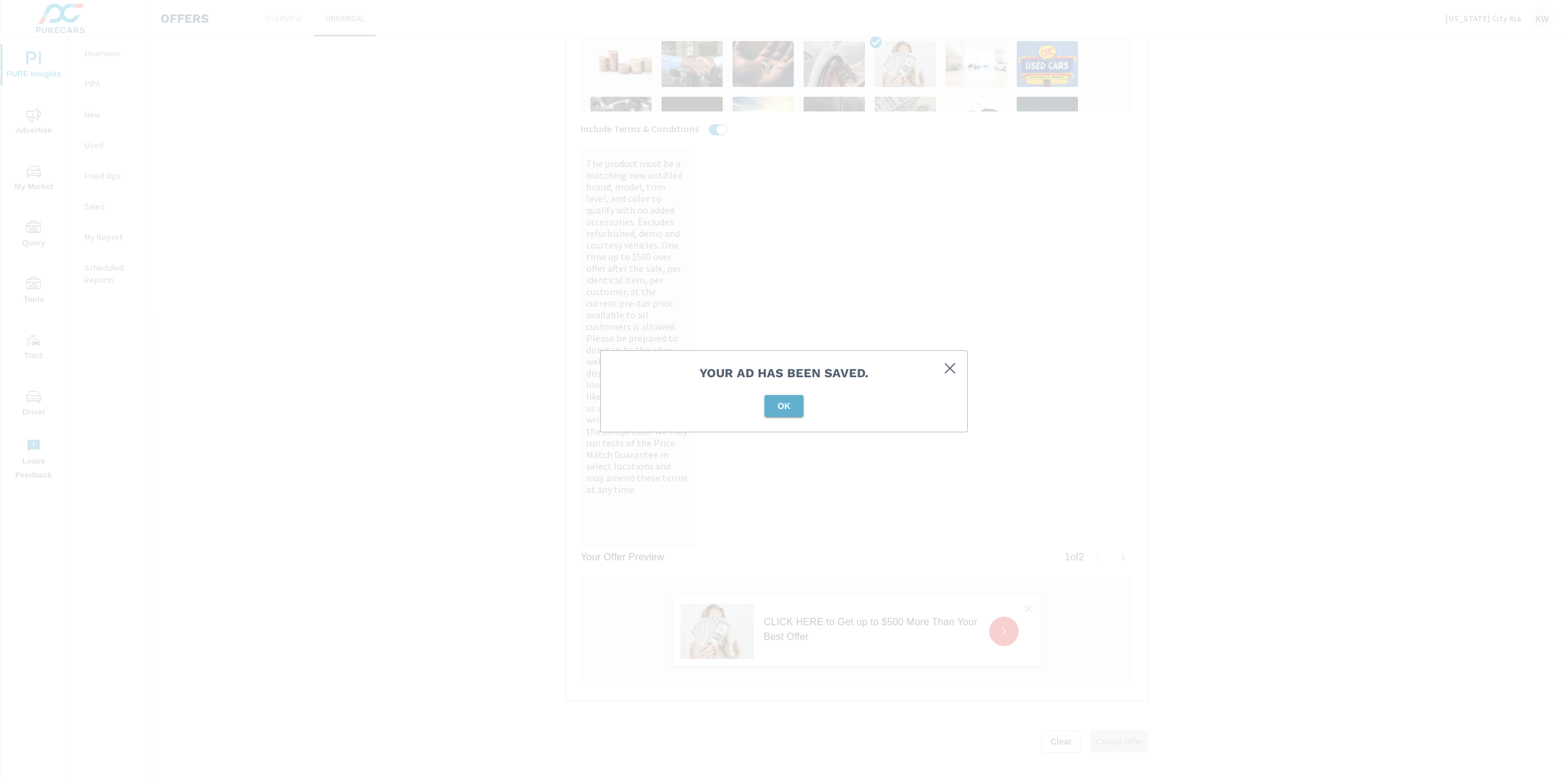
click at [784, 408] on span "OK" at bounding box center [784, 406] width 30 height 11
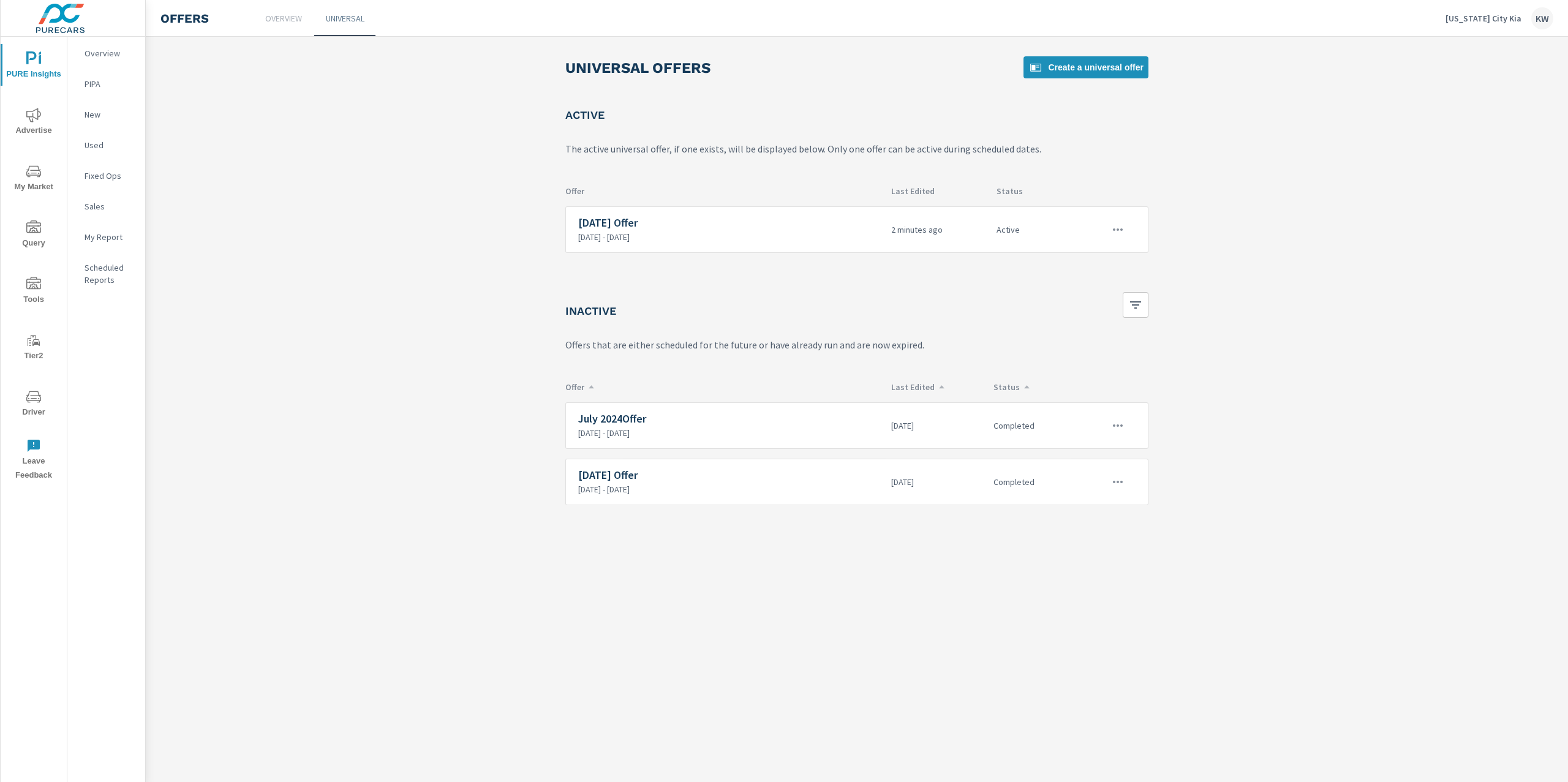
click at [1491, 20] on p "[US_STATE] City Kia" at bounding box center [1483, 19] width 76 height 11
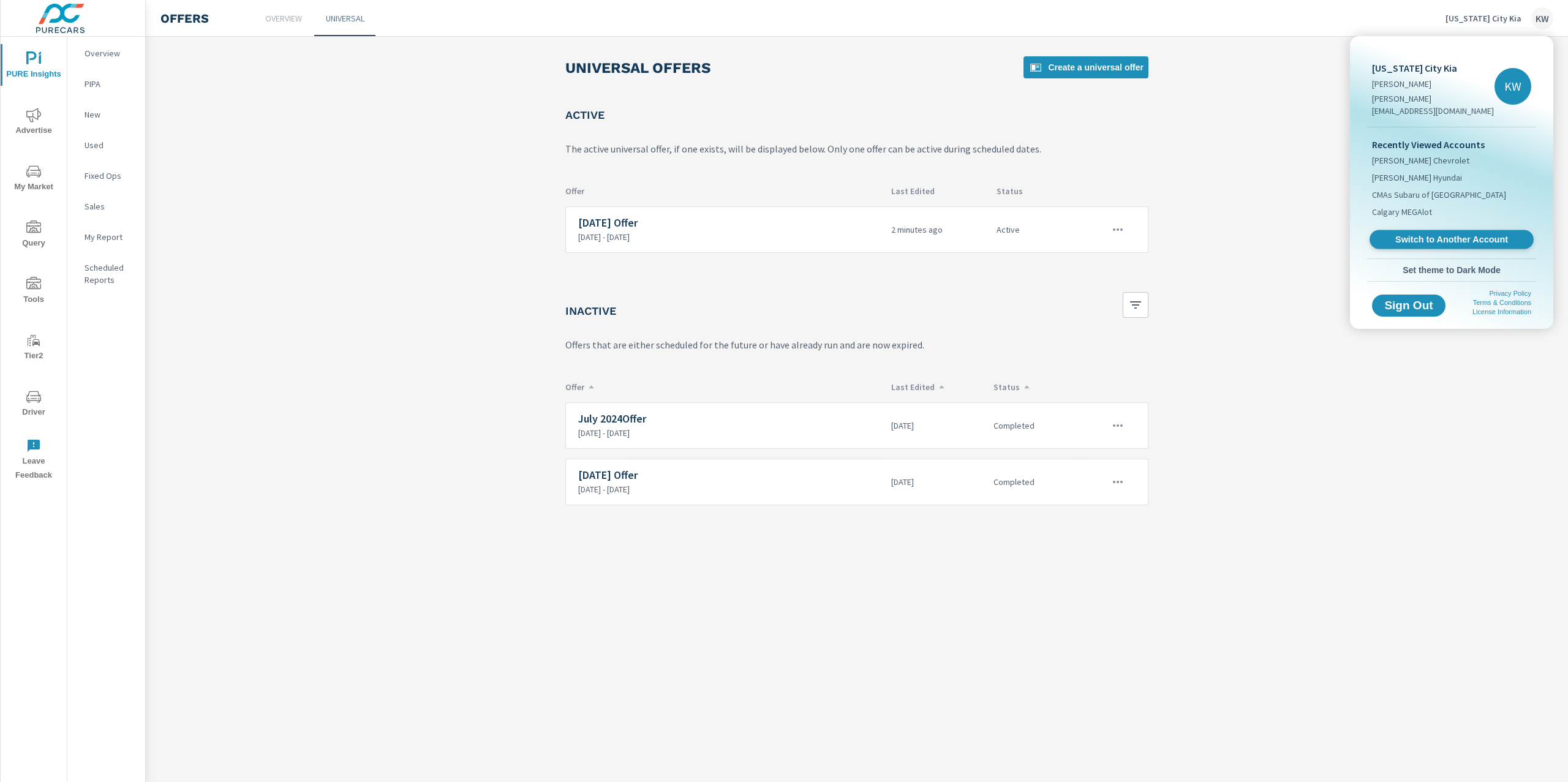
click at [1444, 234] on span "Switch to Another Account" at bounding box center [1451, 239] width 150 height 11
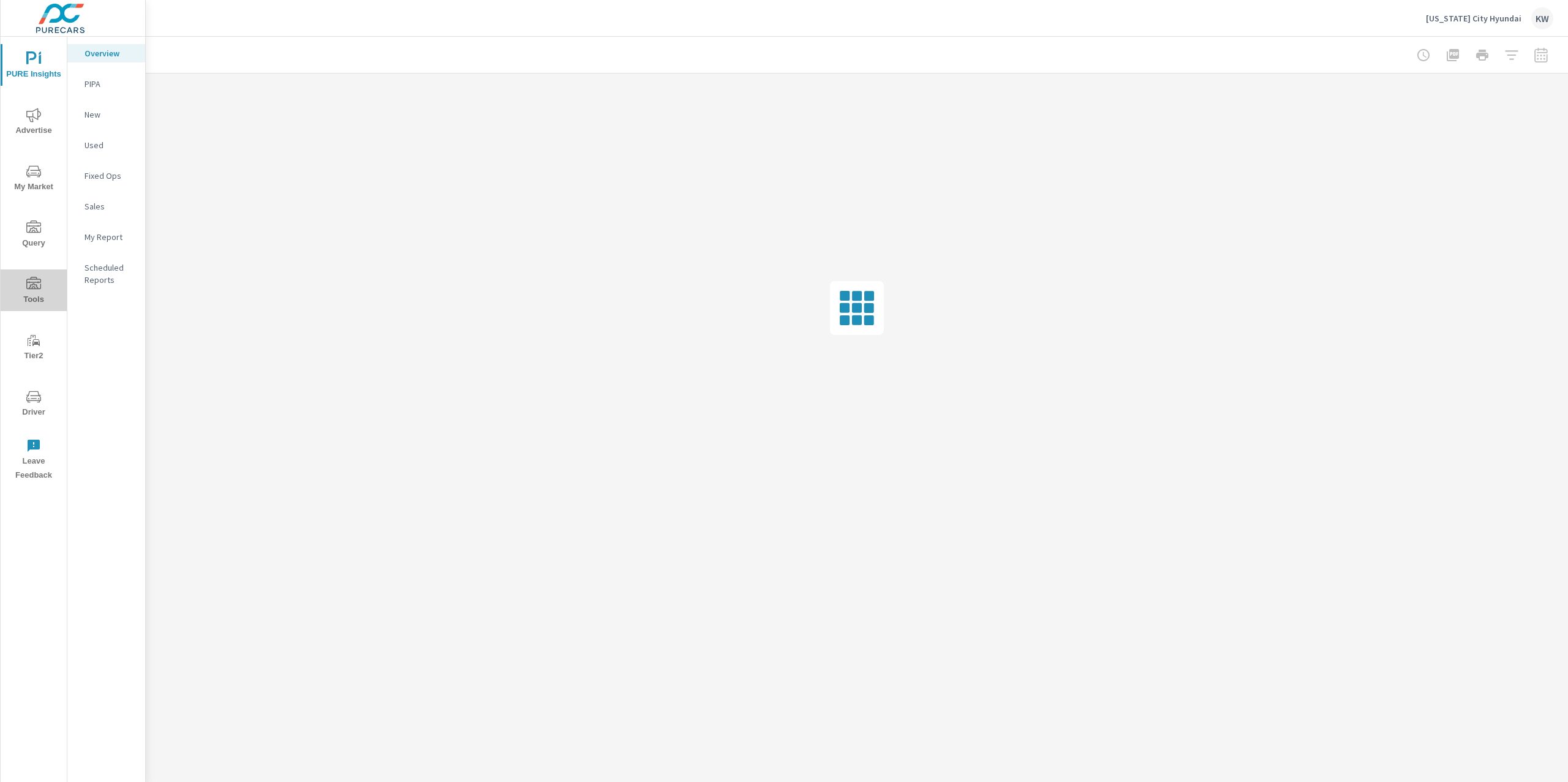
click at [32, 287] on icon "nav menu" at bounding box center [34, 282] width 15 height 12
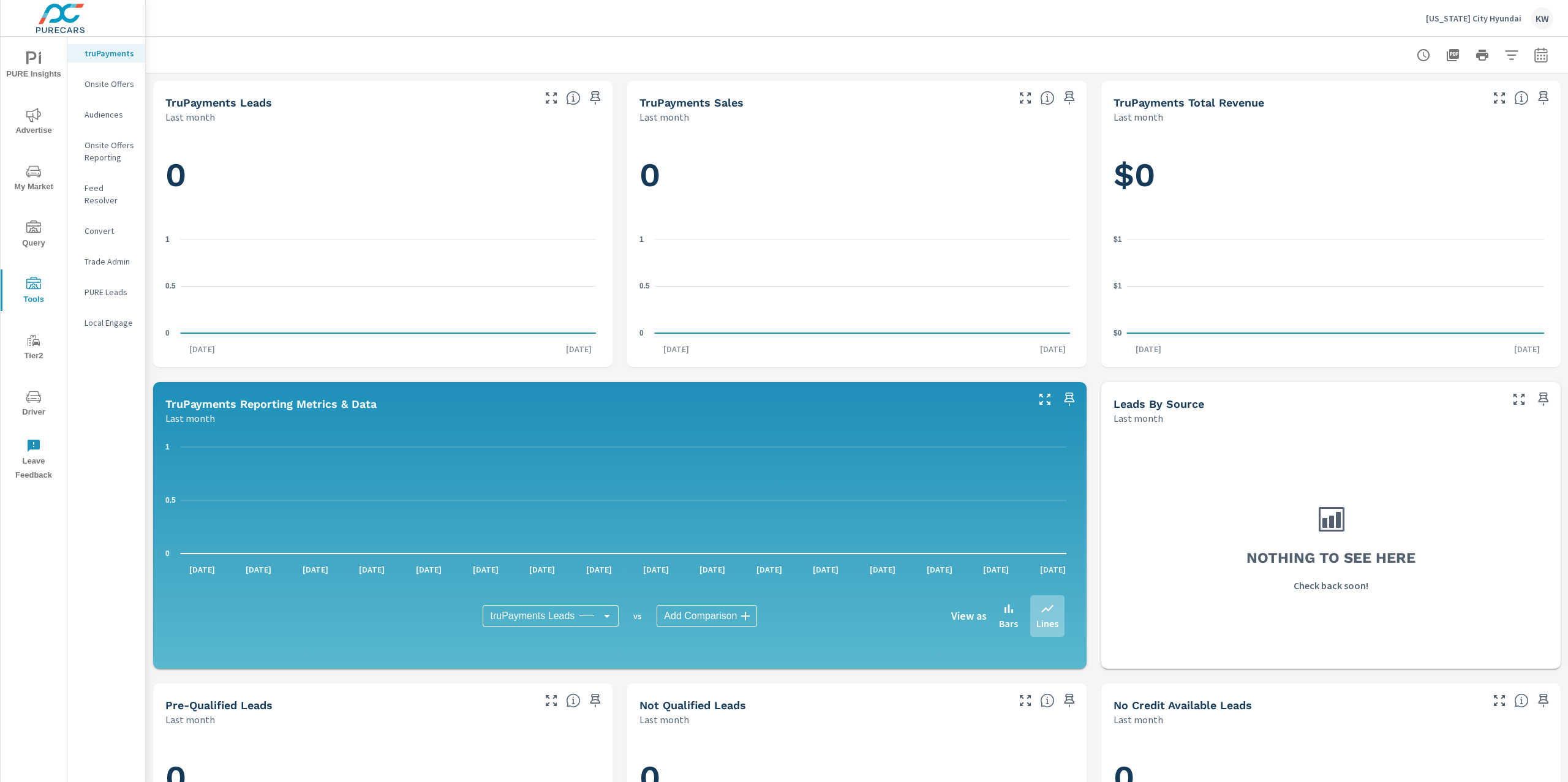
click at [119, 86] on p "Onsite Offers" at bounding box center [110, 84] width 51 height 12
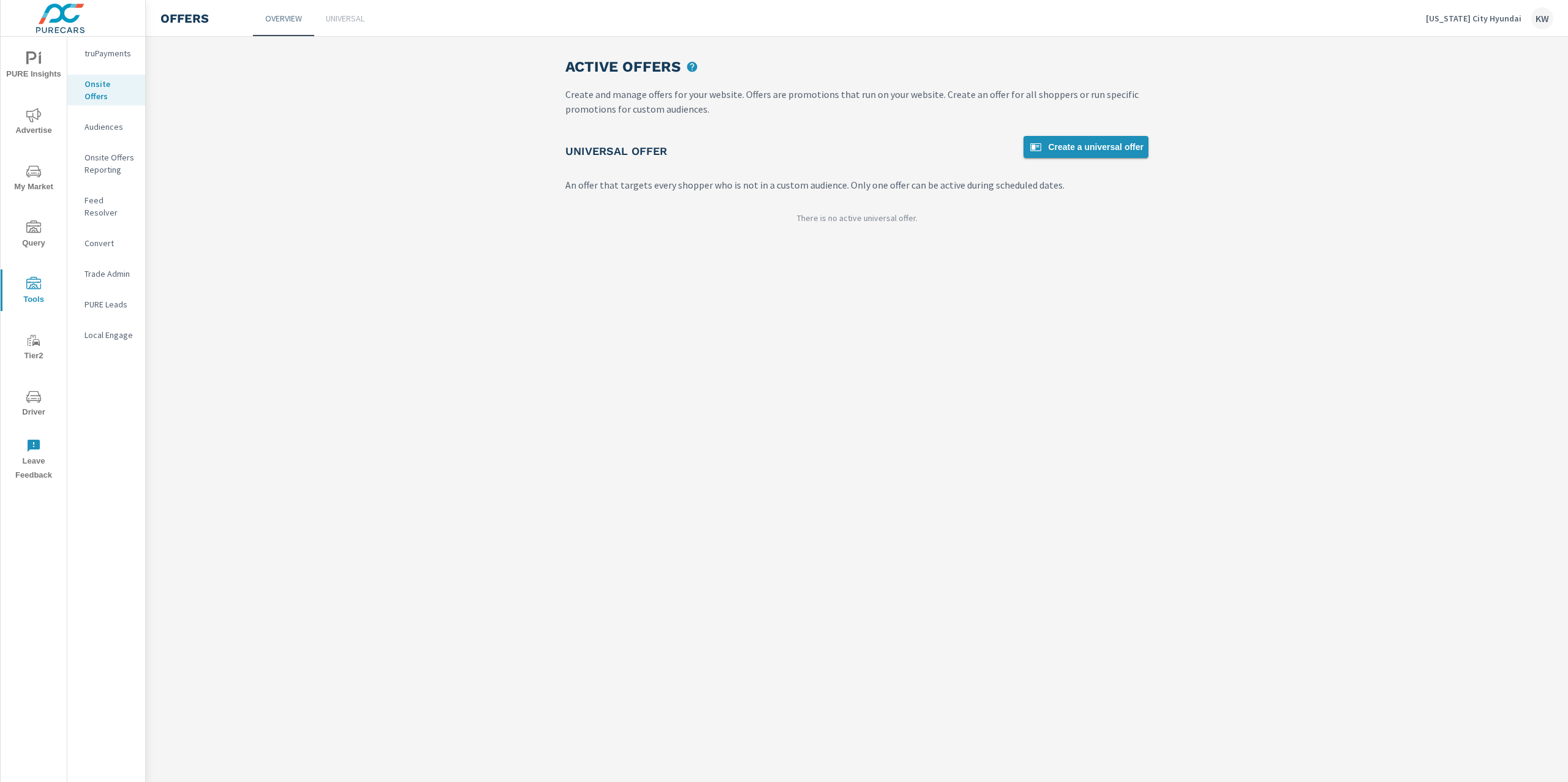
click at [1124, 151] on span "Create a universal offer" at bounding box center [1086, 147] width 115 height 15
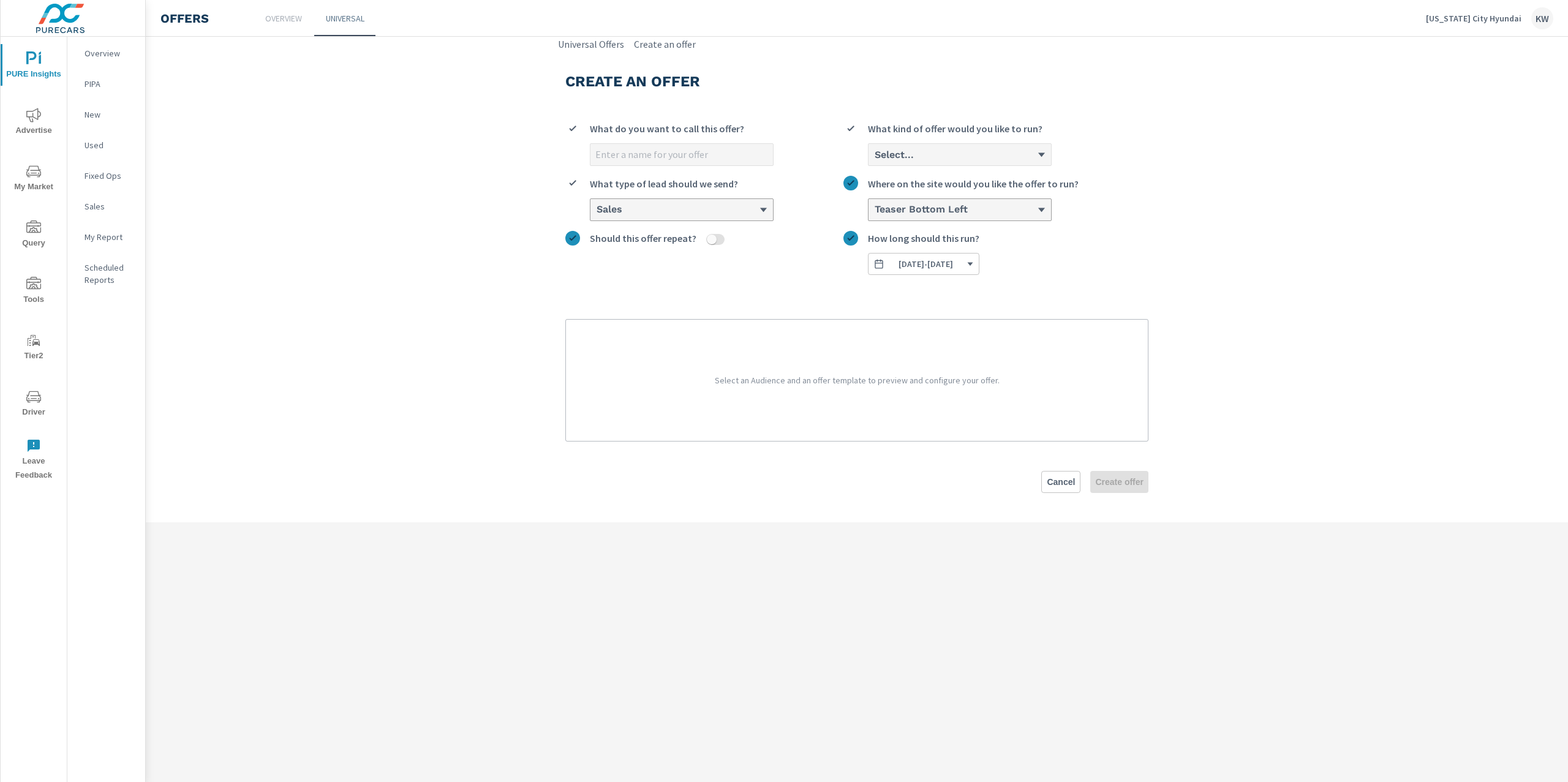
click at [717, 154] on input "What do you want to call this offer?" at bounding box center [682, 155] width 182 height 21
type input "[DATE] Offer"
drag, startPoint x: 1028, startPoint y: 156, endPoint x: 1018, endPoint y: 158, distance: 10.2
click at [1019, 158] on div "Select..." at bounding box center [955, 155] width 164 height 11
click at [874, 158] on input "option Cash focused, 1 of 3. 3 results available. Use Up and Down to choose opt…" at bounding box center [873, 155] width 1 height 11
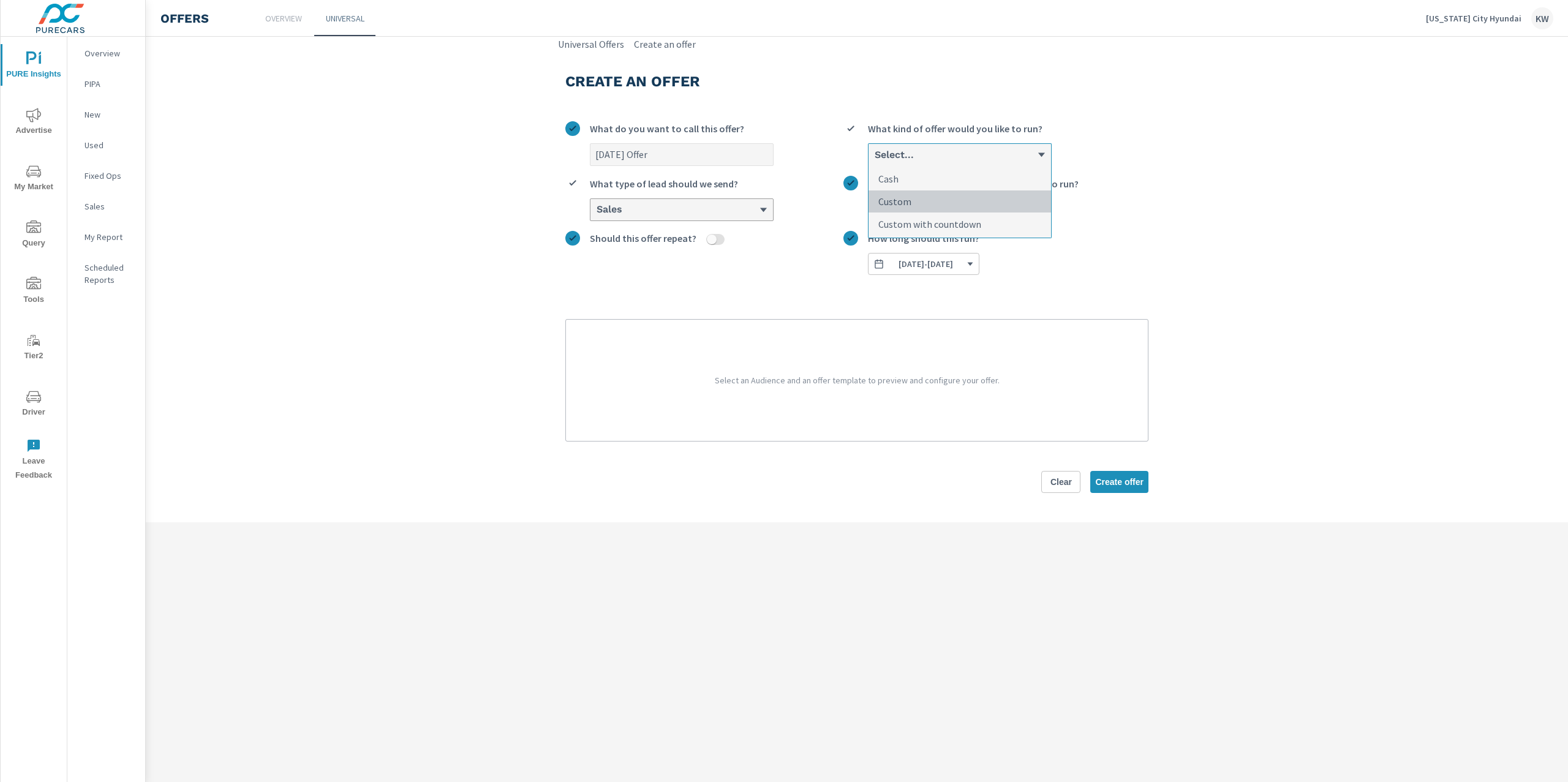
click at [966, 200] on li "Custom" at bounding box center [960, 202] width 182 height 22
click at [874, 160] on input "option Custom focused, 2 of 3. 3 results available. Use Up and Down to choose o…" at bounding box center [873, 155] width 1 height 11
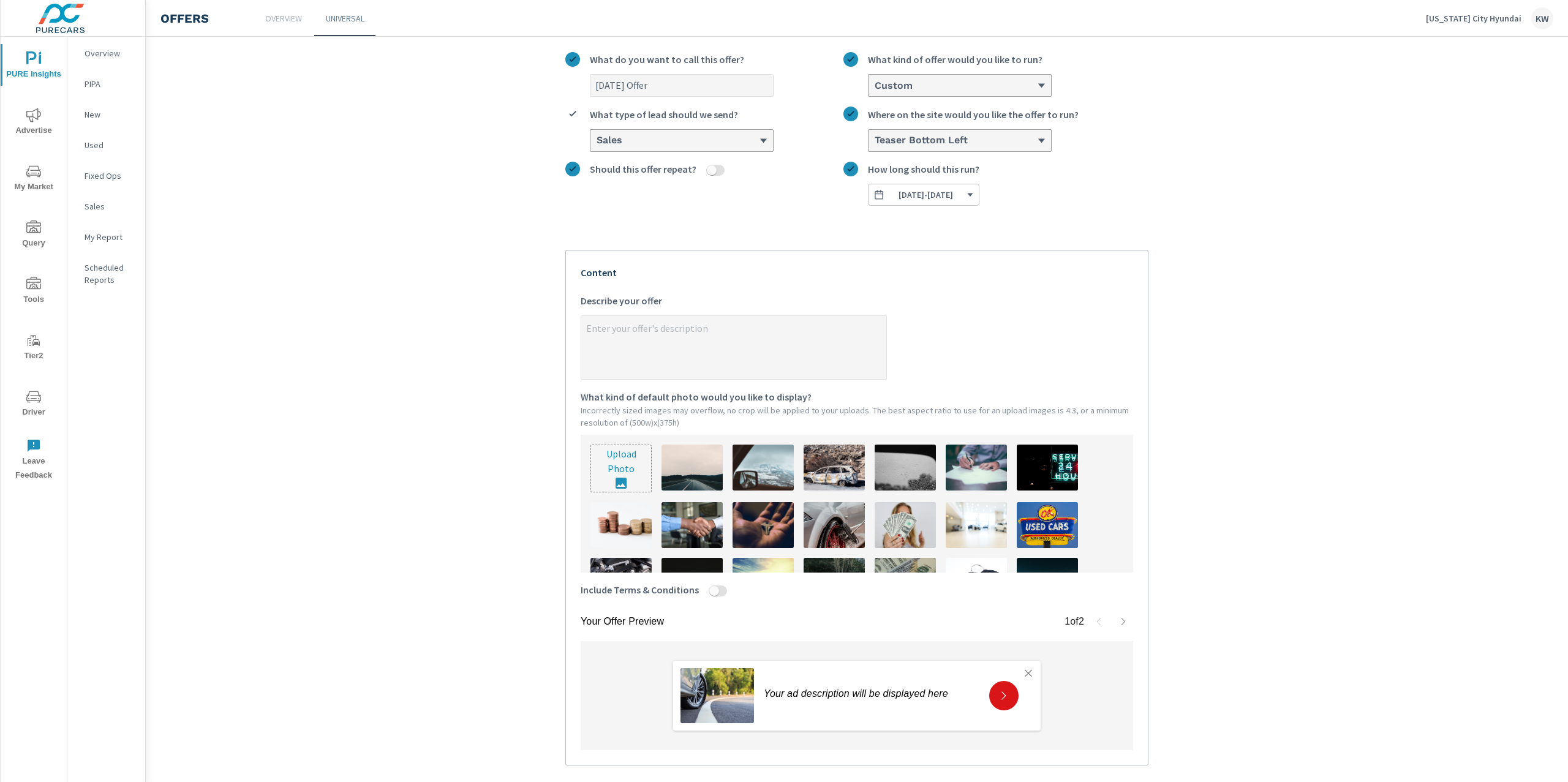
scroll to position [73, 0]
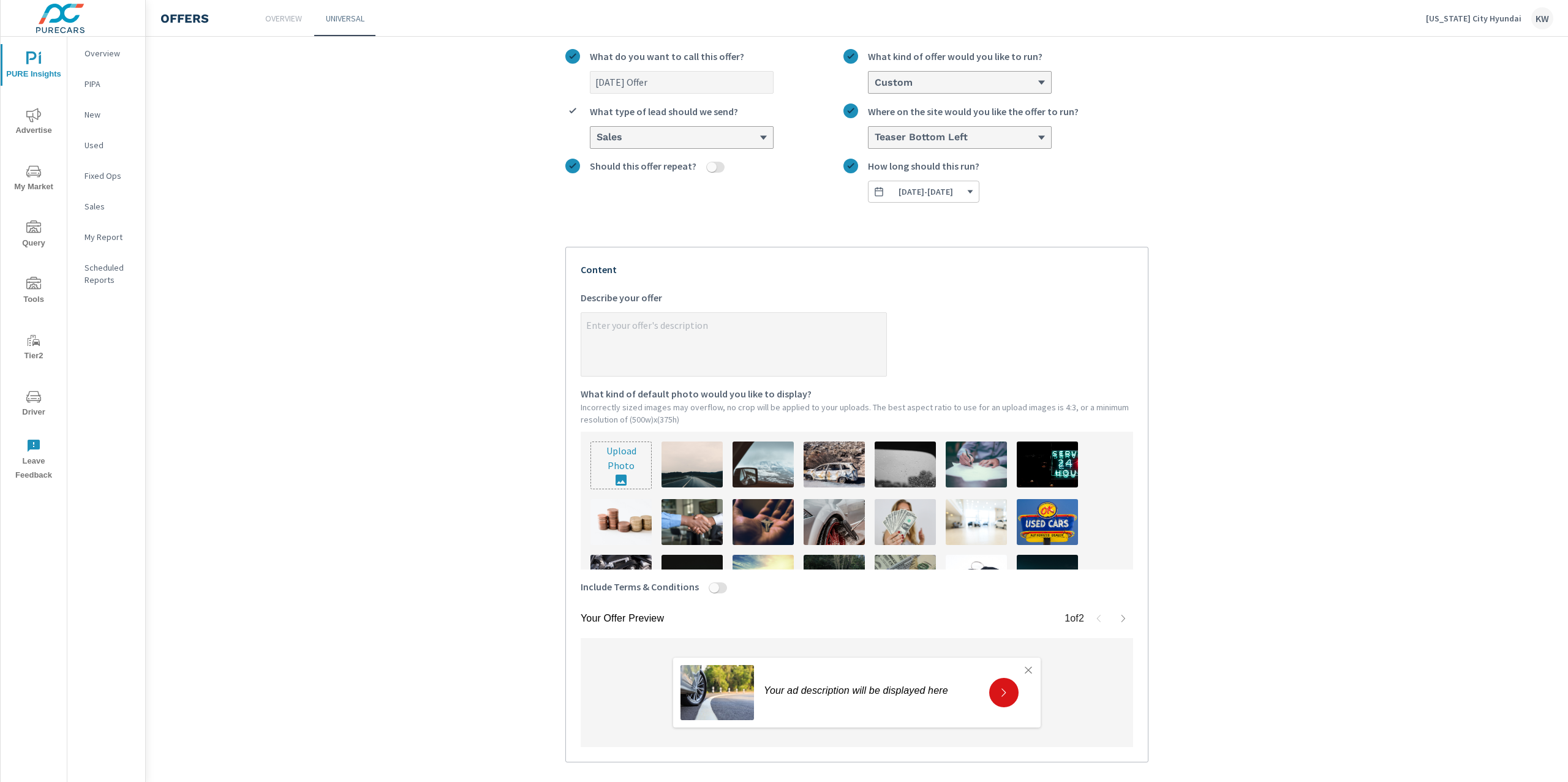
click at [899, 518] on img at bounding box center [905, 521] width 61 height 46
type textarea "x"
click at [716, 588] on input "Include Terms & Conditions" at bounding box center [714, 587] width 30 height 11
checkbox input "true"
type textarea "x"
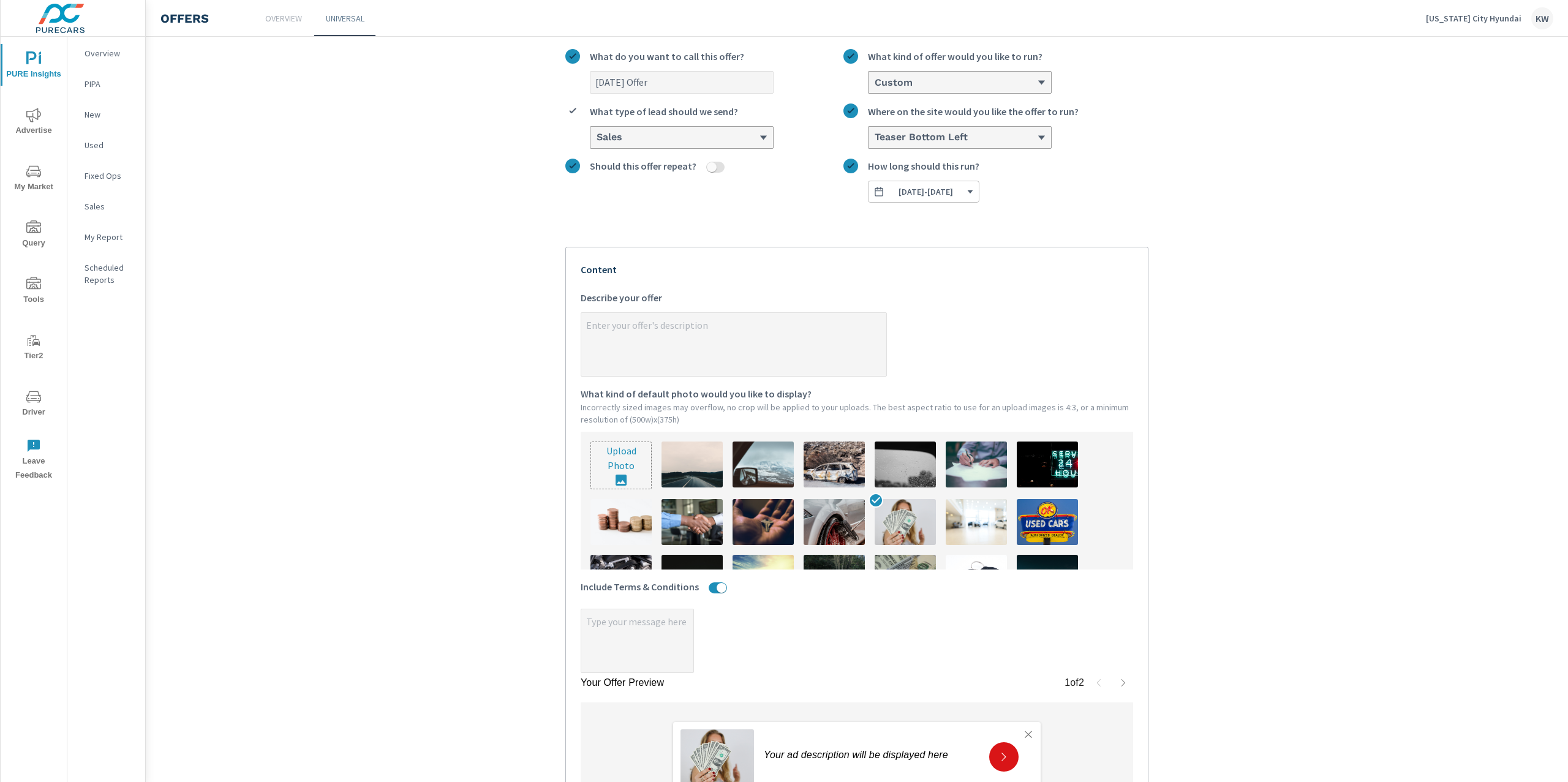
type textarea "x"
paste textarea "The product must be a matching new untitled brand, model, trim level, and color…"
type textarea "x"
type textarea "The product must be a matching new untitled brand, model, trim level, and color…"
type textarea "x"
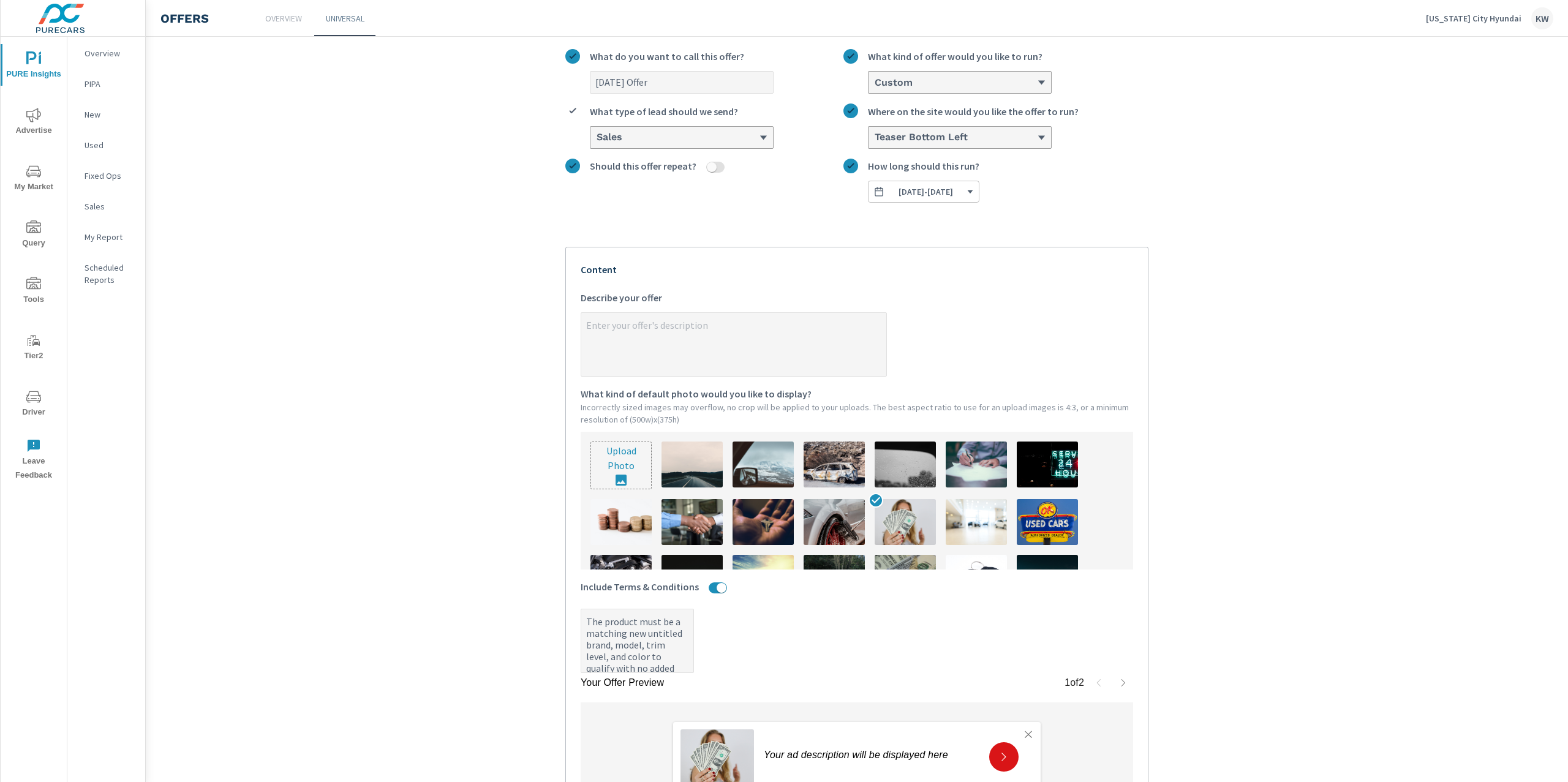
type textarea "x"
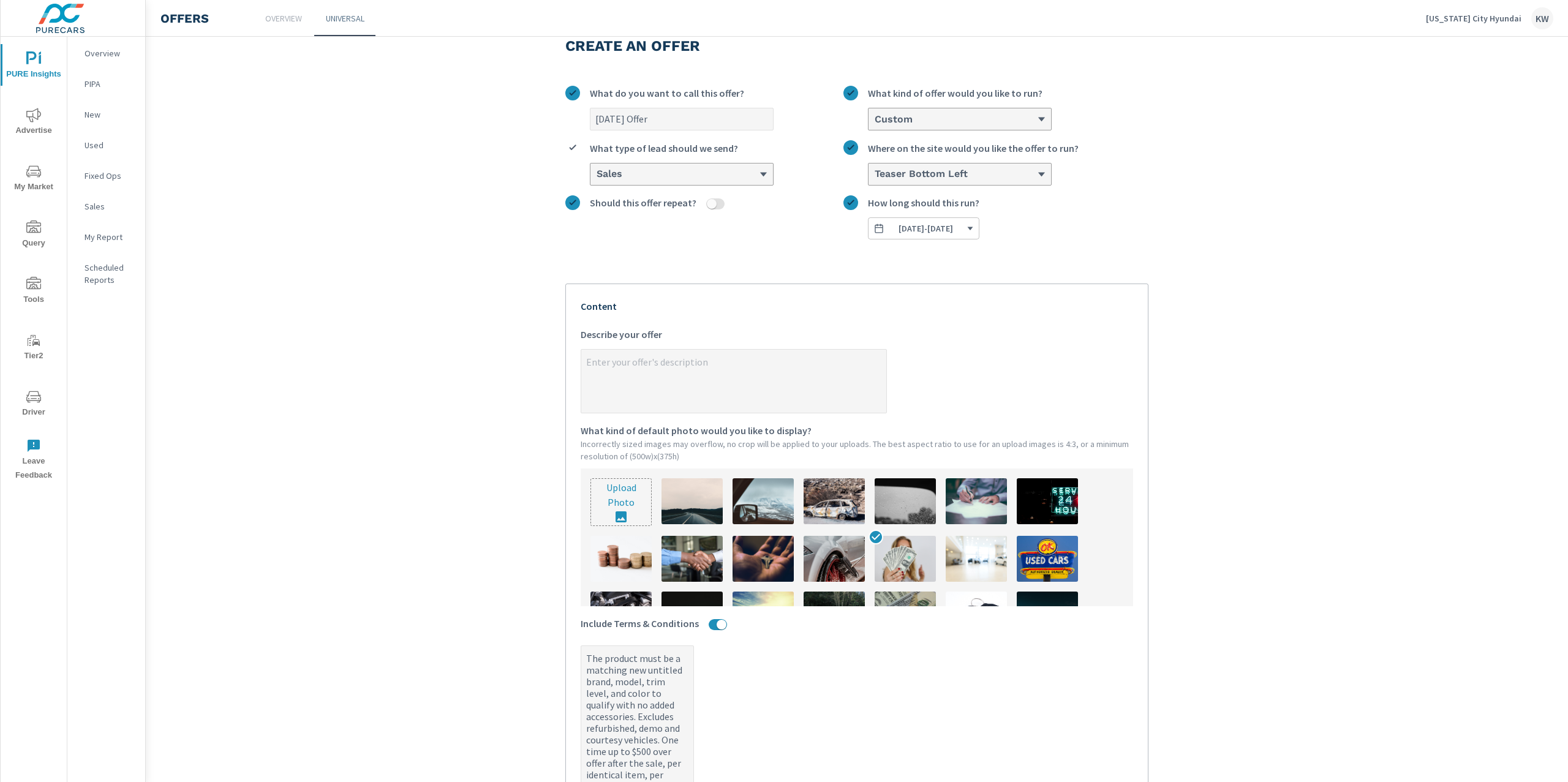
scroll to position [34, 0]
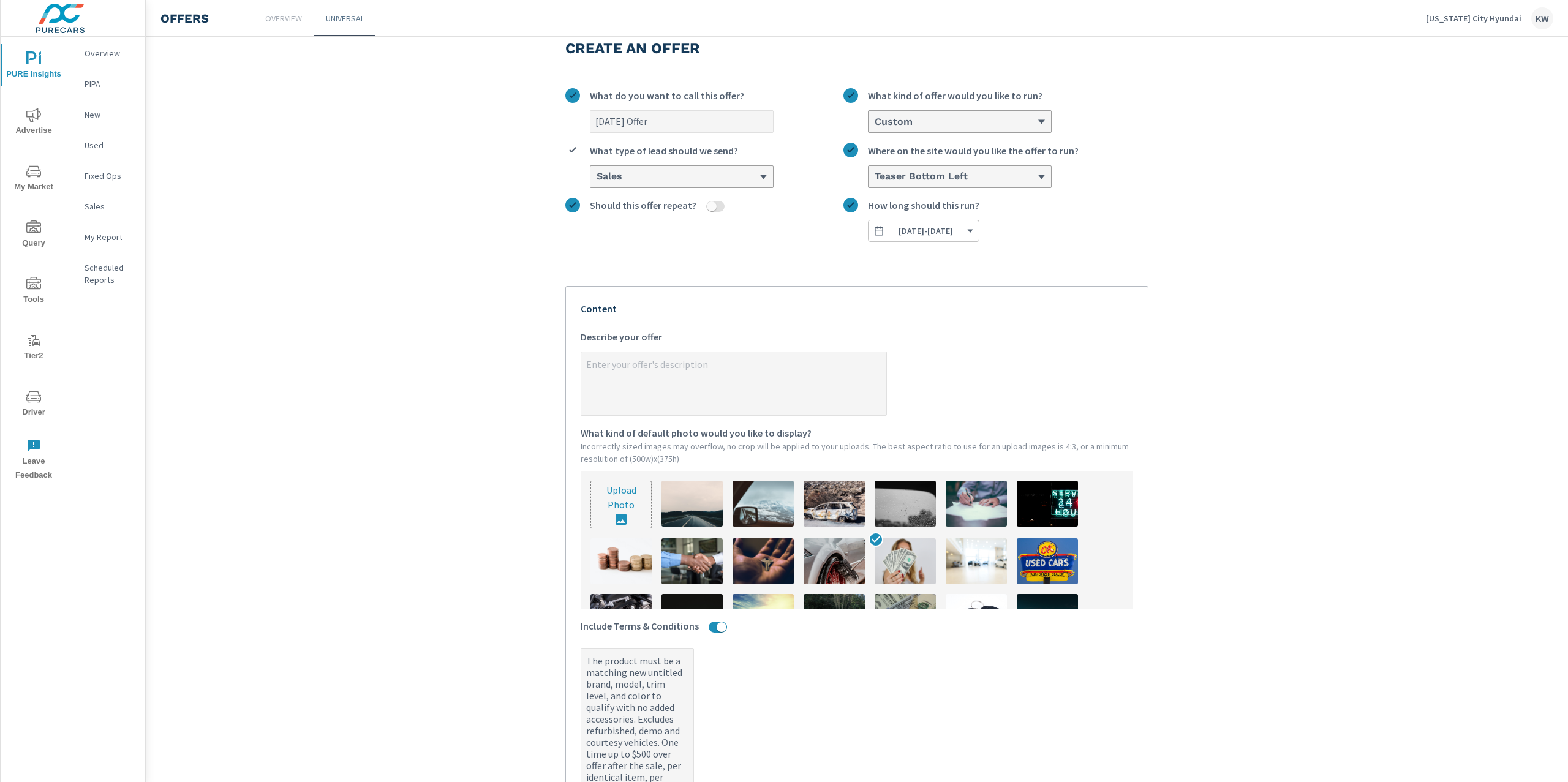
type textarea "The product must be a matching new untitled brand, model, trim level, and color…"
type textarea "x"
paste textarea "Get up to $500 More Than Your Best Offer"
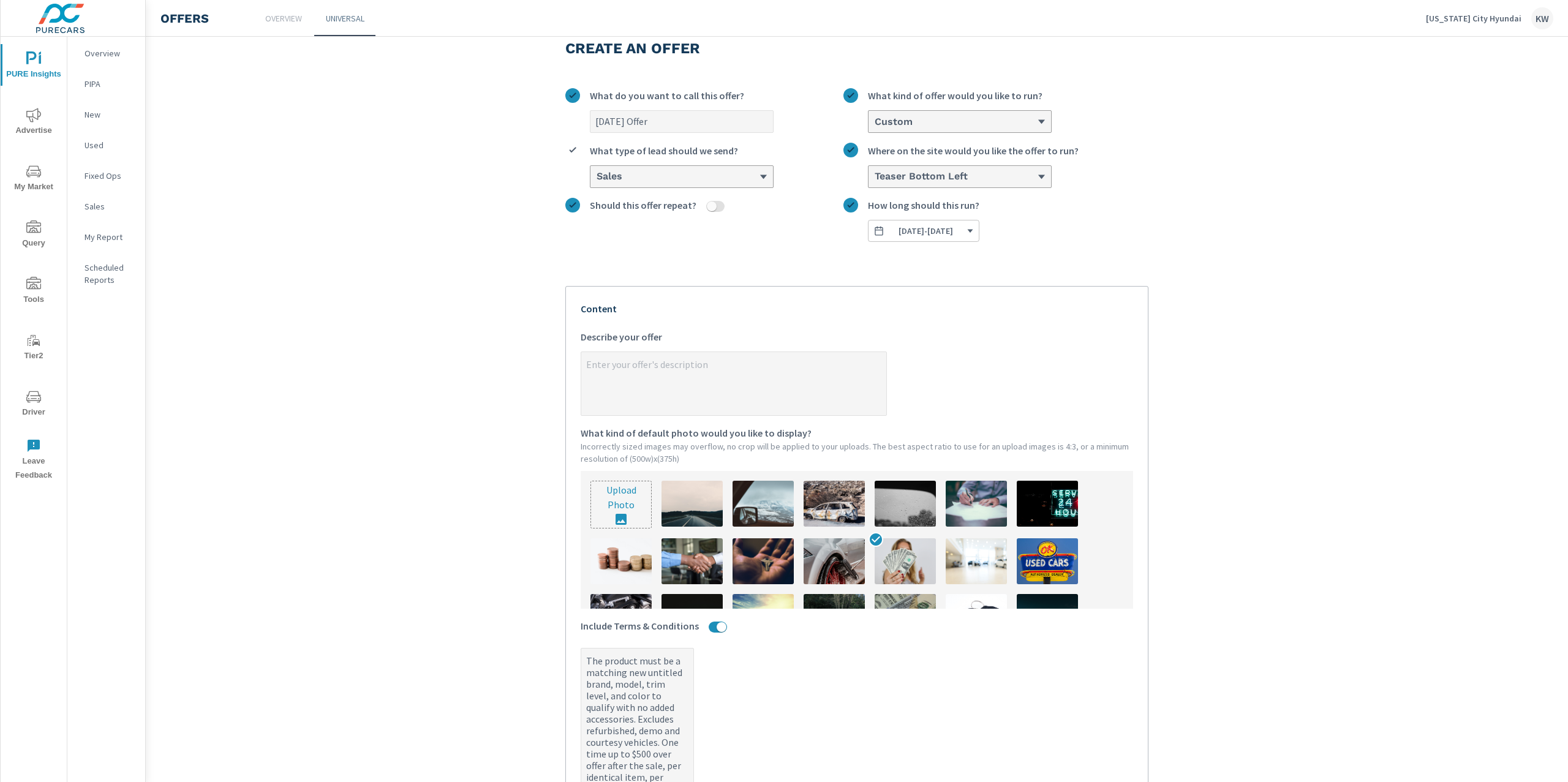
type textarea "Get up to $500 More Than Your Best Offer"
type textarea "x"
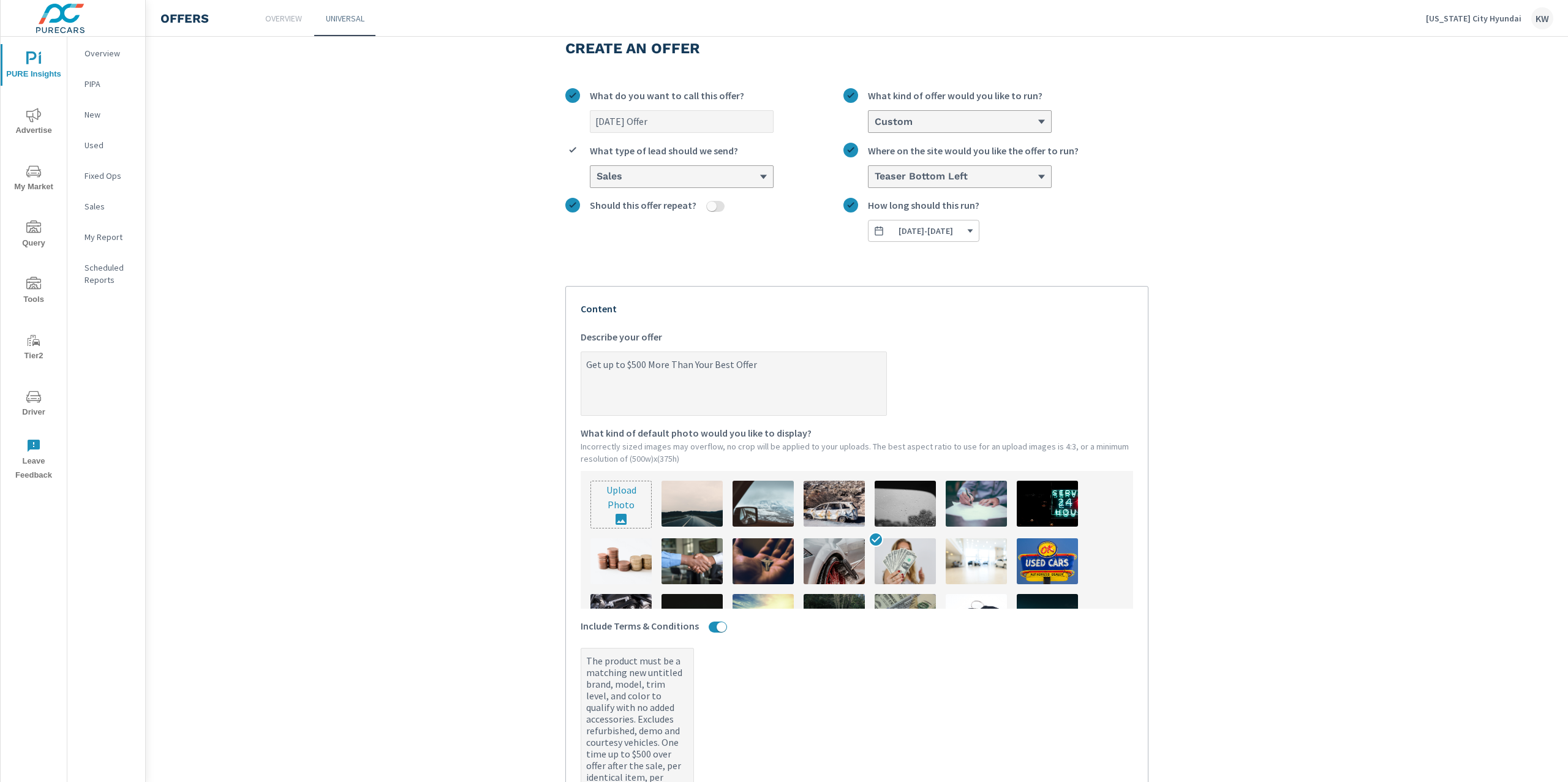
click at [581, 370] on textarea "Get up to $500 More Than Your Best Offer" at bounding box center [734, 384] width 305 height 61
type textarea "CGet up to $500 More Than Your Best Offer"
type textarea "x"
type textarea "ClGet up to $500 More Than Your Best Offer"
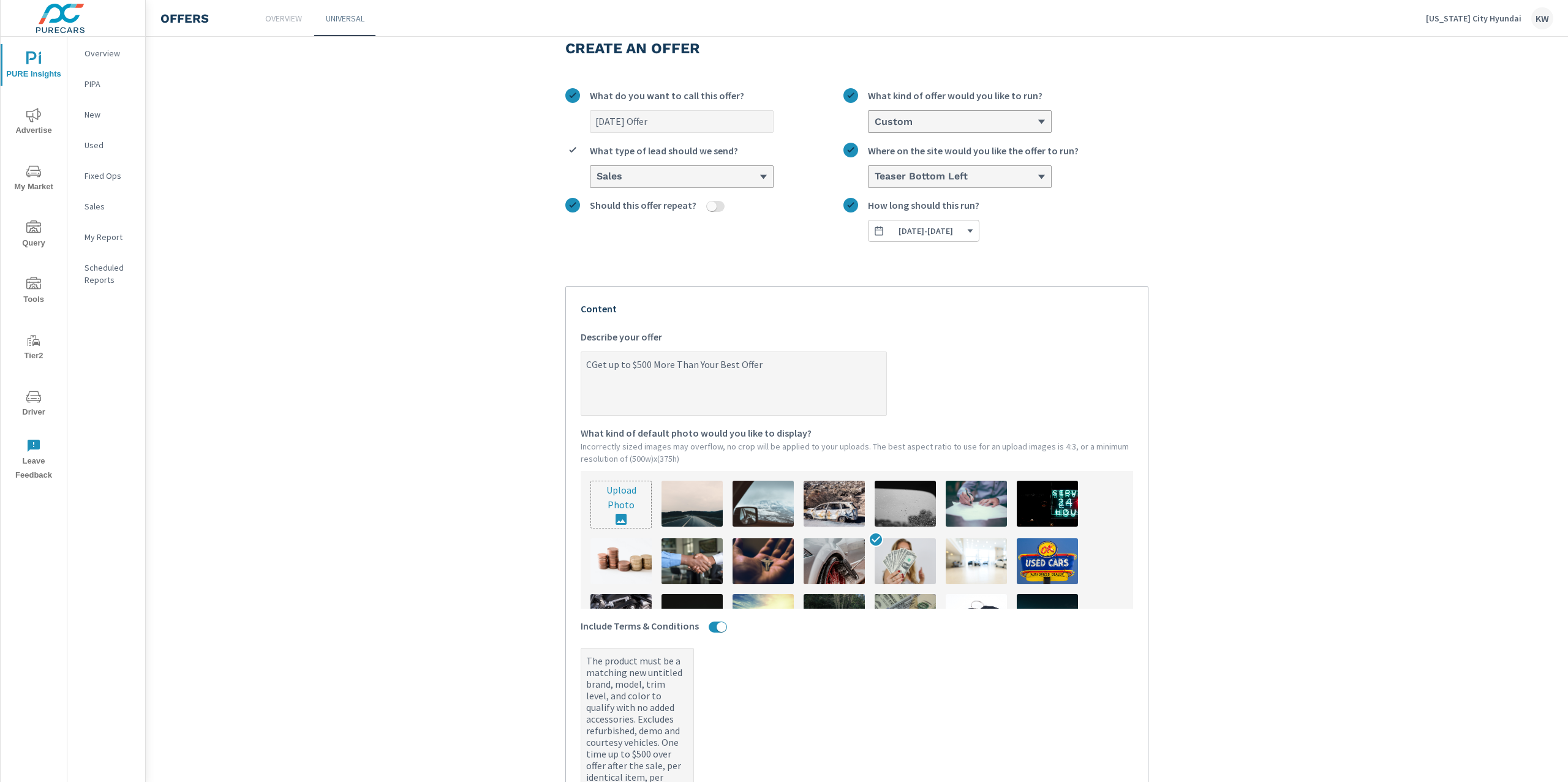
type textarea "x"
type textarea "CliGet up to $500 More Than Your Best Offer"
type textarea "x"
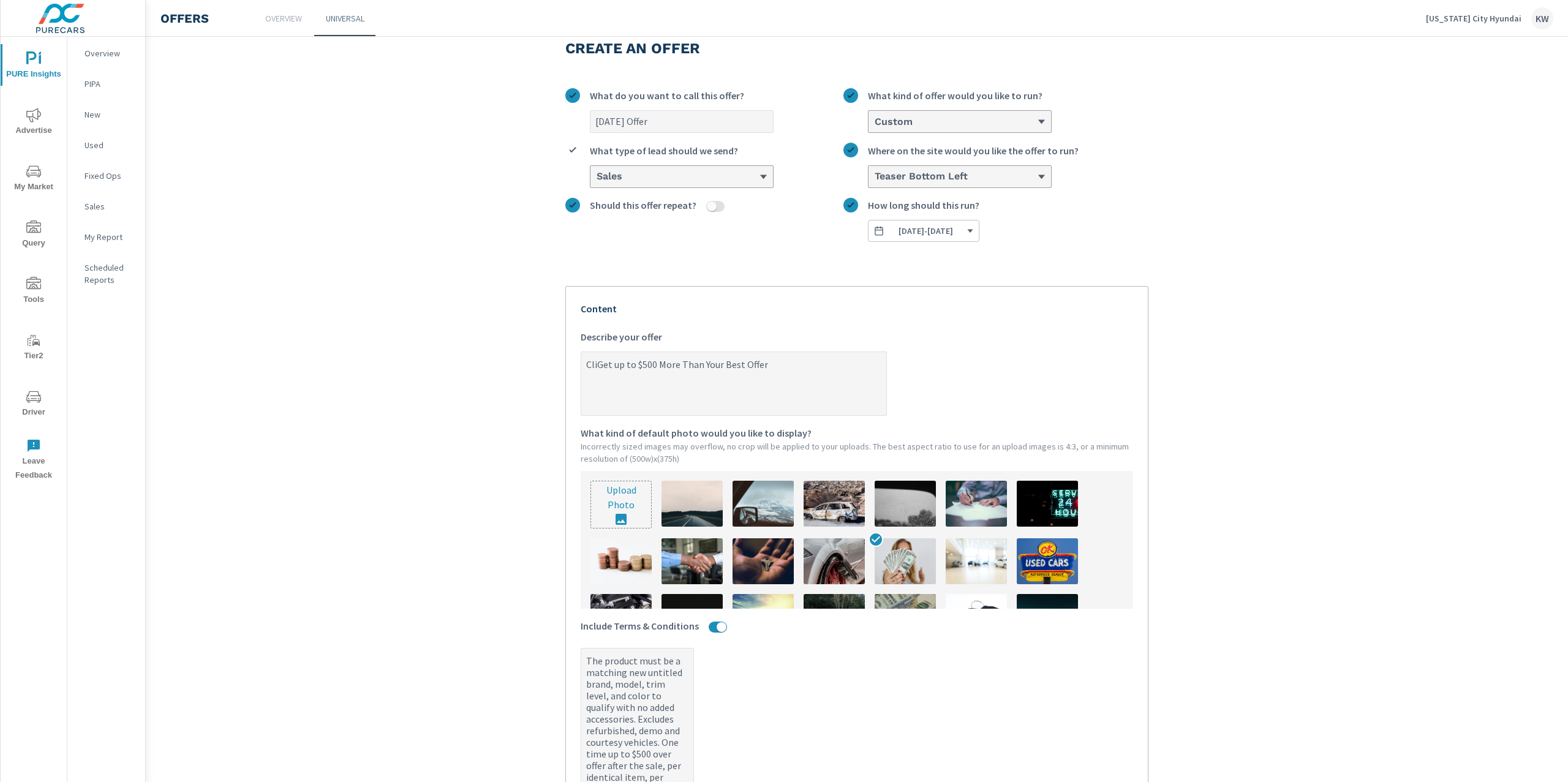
type textarea "ClicGet up to $500 More Than Your Best Offer"
type textarea "x"
type textarea "ClickGet up to $500 More Than Your Best Offer"
type textarea "x"
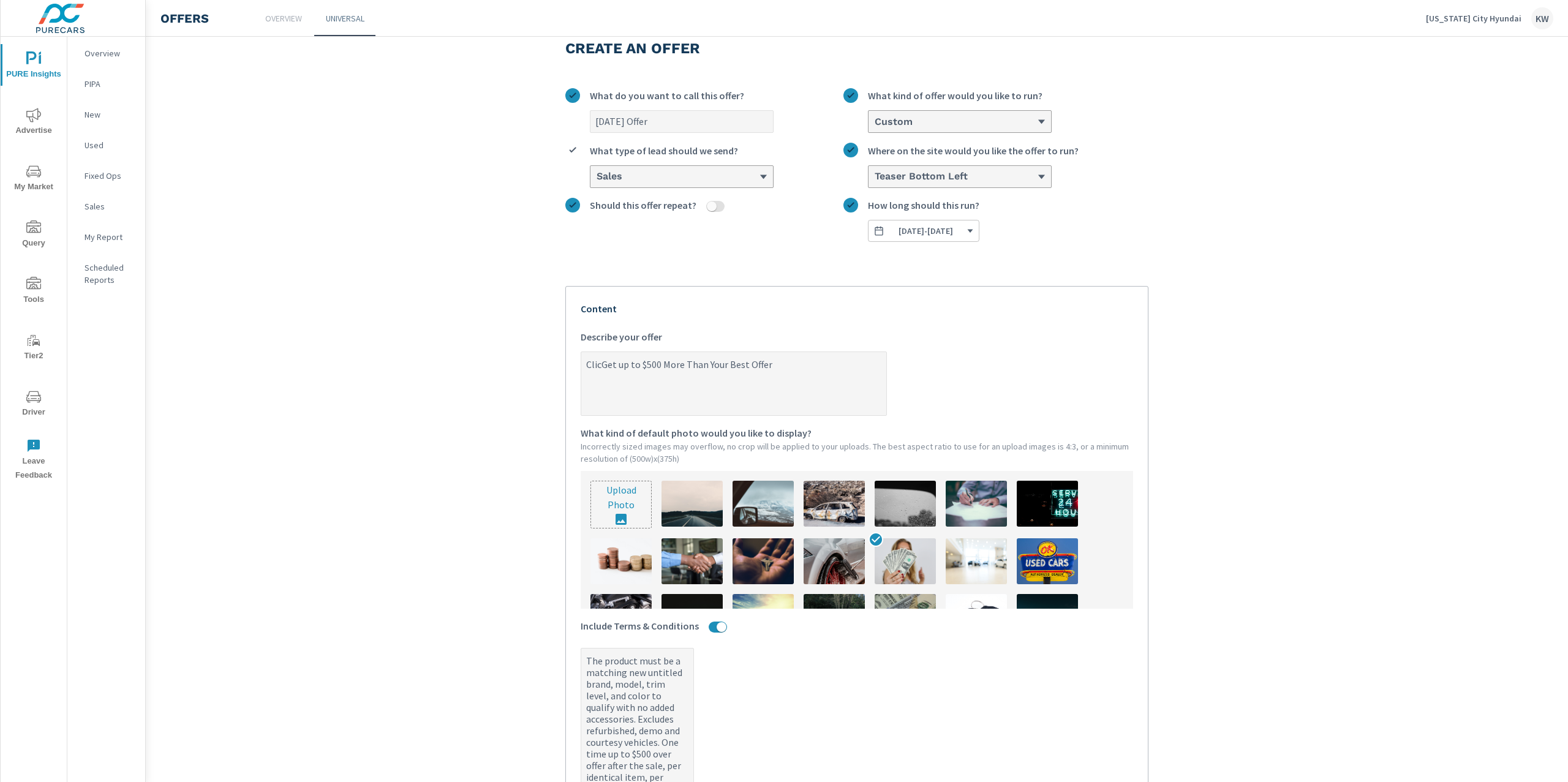
type textarea "x"
type textarea "Click Get up to $500 More Than Your Best Offer"
type textarea "x"
type textarea "Click HGet up to $500 More Than Your Best Offer"
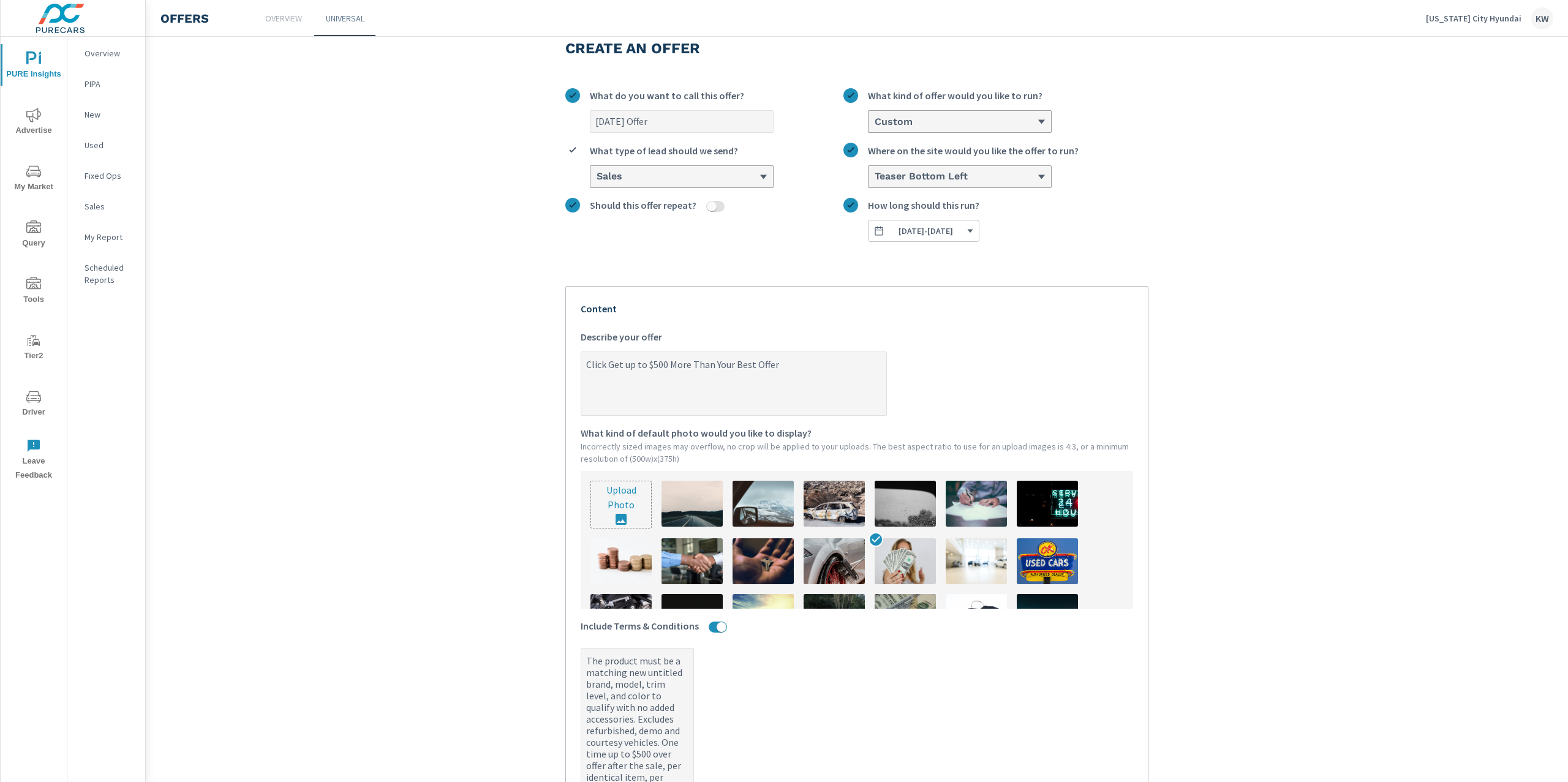
type textarea "x"
type textarea "Click HeGet up to $500 More Than Your Best Offer"
type textarea "x"
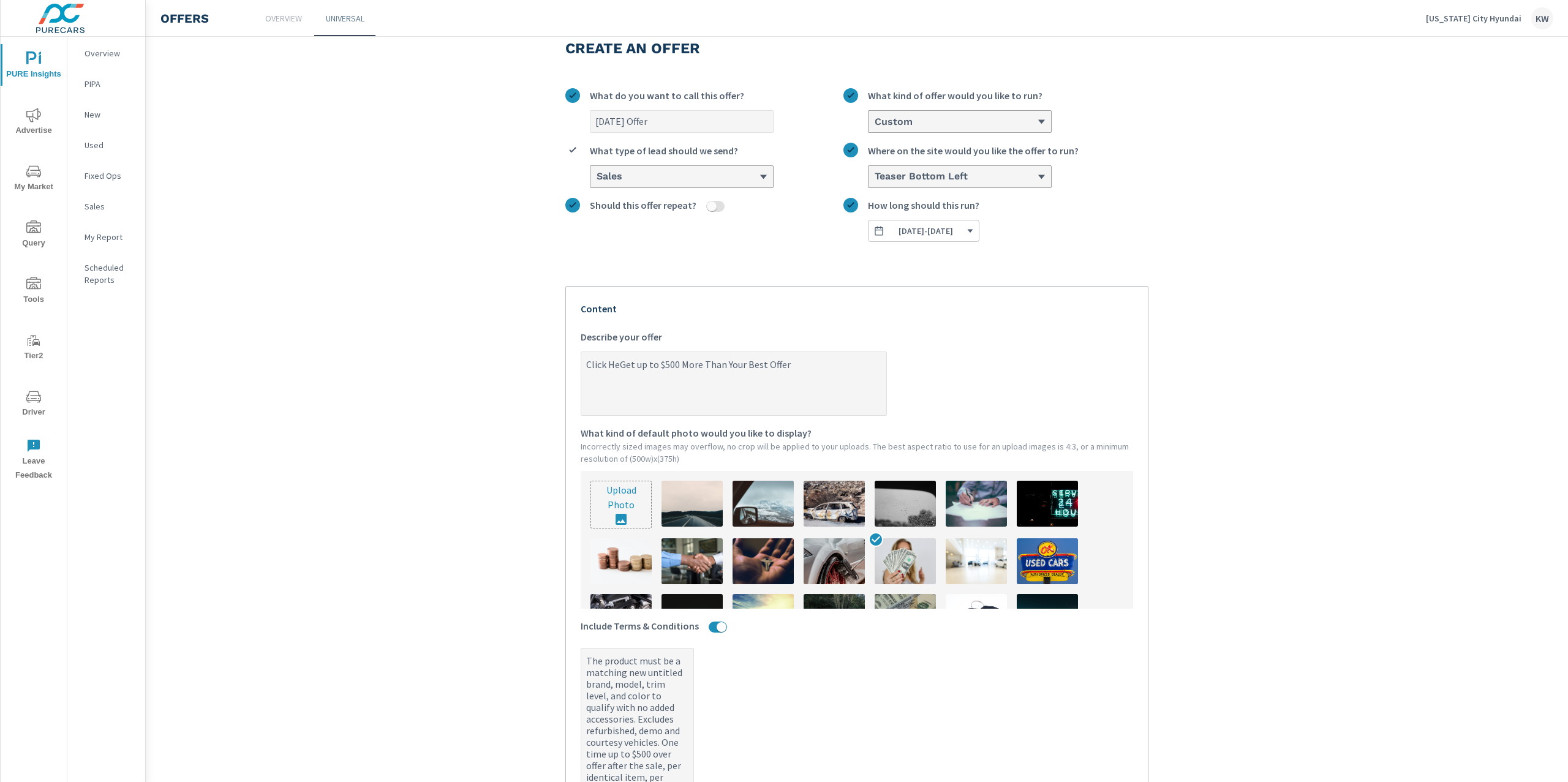
type textarea "Click HerGet up to $500 More Than Your Best Offer"
type textarea "x"
type textarea "Click HereGet up to $500 More Than Your Best Offer"
type textarea "x"
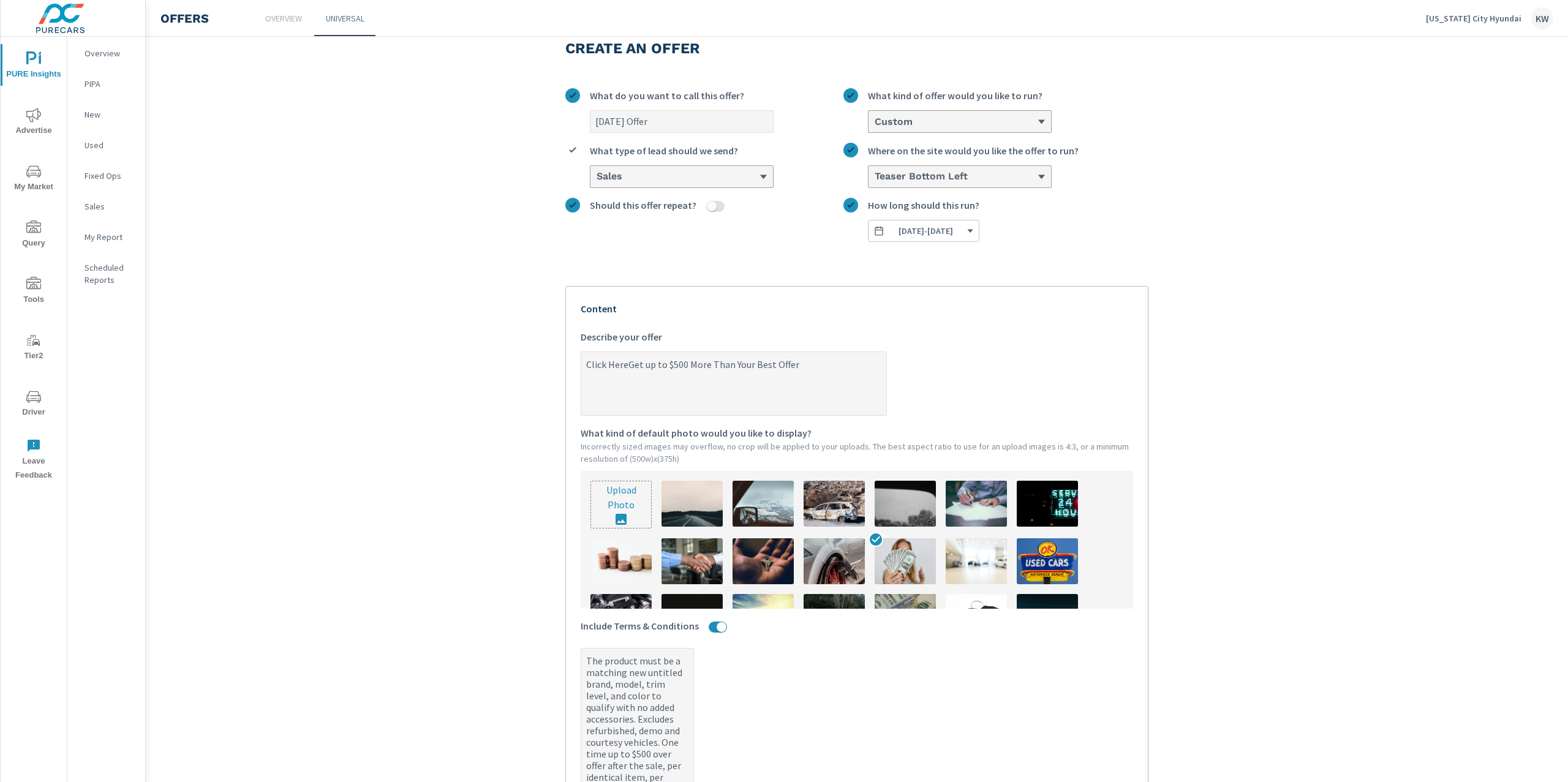
type textarea "x"
type textarea "Click Here Get up to $500 More Than Your Best Offer"
type textarea "x"
type textarea "Click Here tGet up to $500 More Than Your Best Offer"
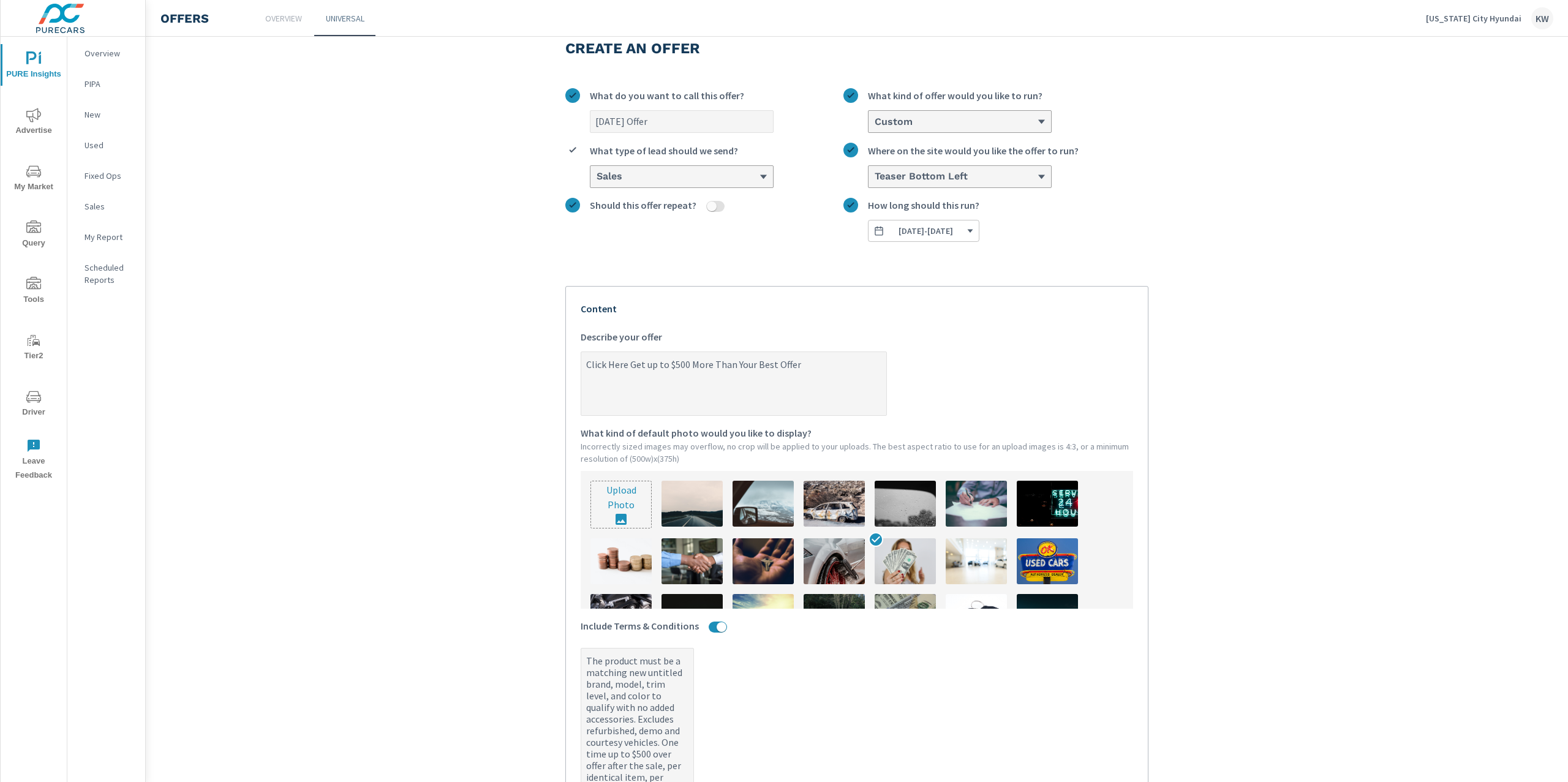
type textarea "x"
type textarea "Click Here toGet up to $500 More Than Your Best Offer"
type textarea "x"
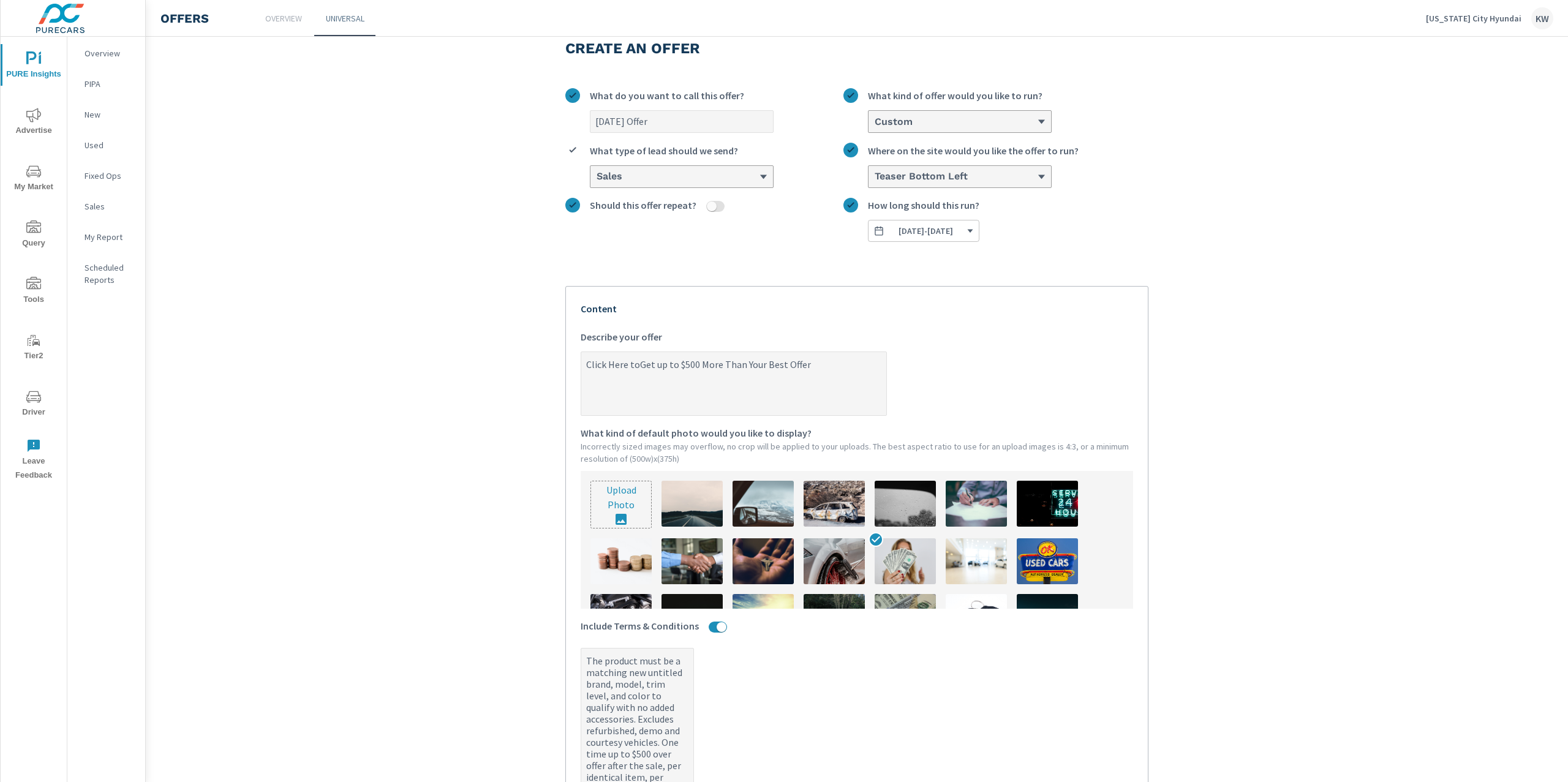
type textarea "Click Here to Get up to $500 More Than Your Best Offer"
type textarea "x"
type textarea "Click Here to Get up to $500 More Than Your Best Offer"
type textarea "x"
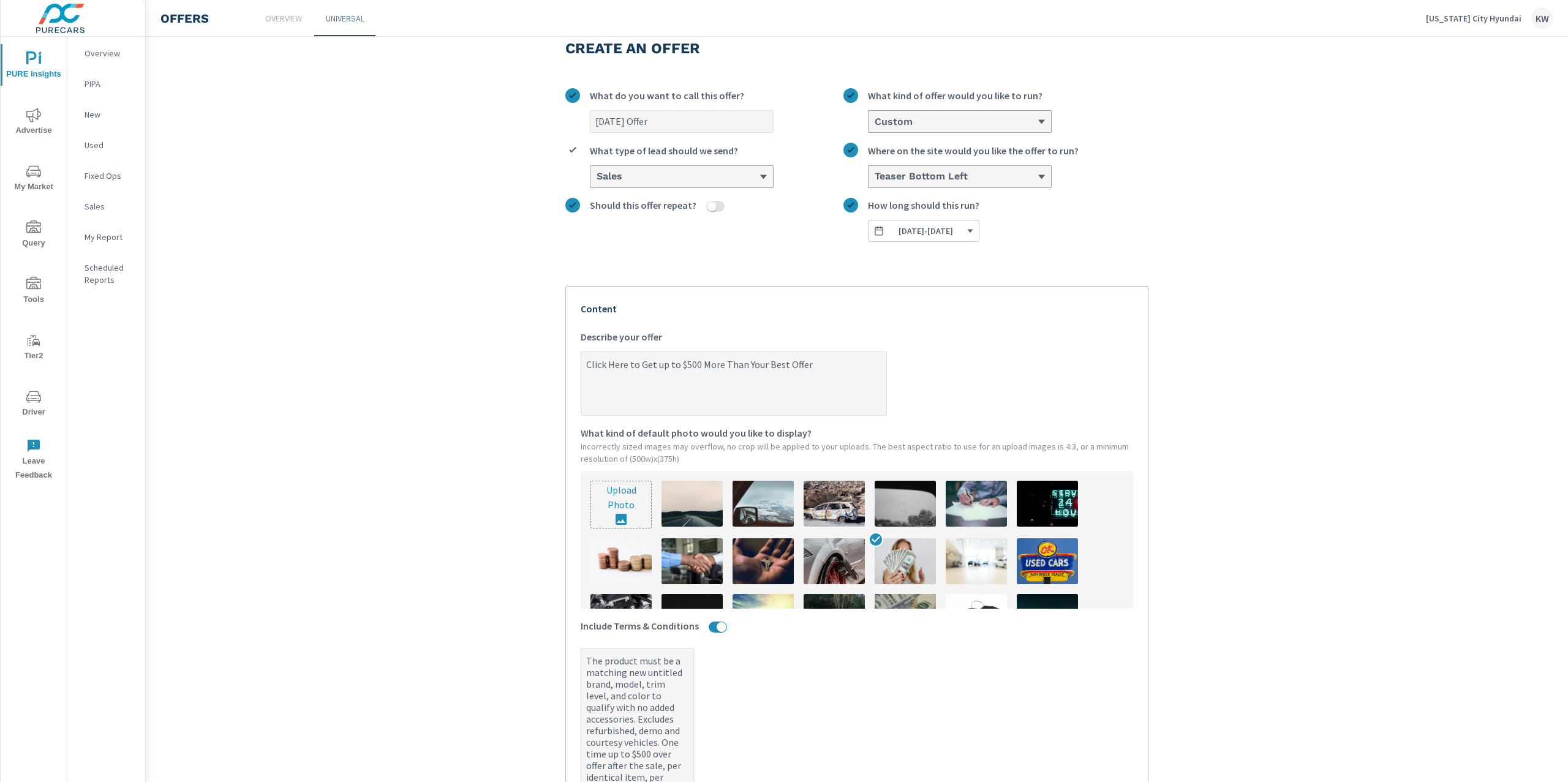
type textarea "x"
click at [551, 468] on div "Create an offer Sept 2025 Offer What do you want to call this offer? Custom Wha…" at bounding box center [857, 649] width 613 height 1261
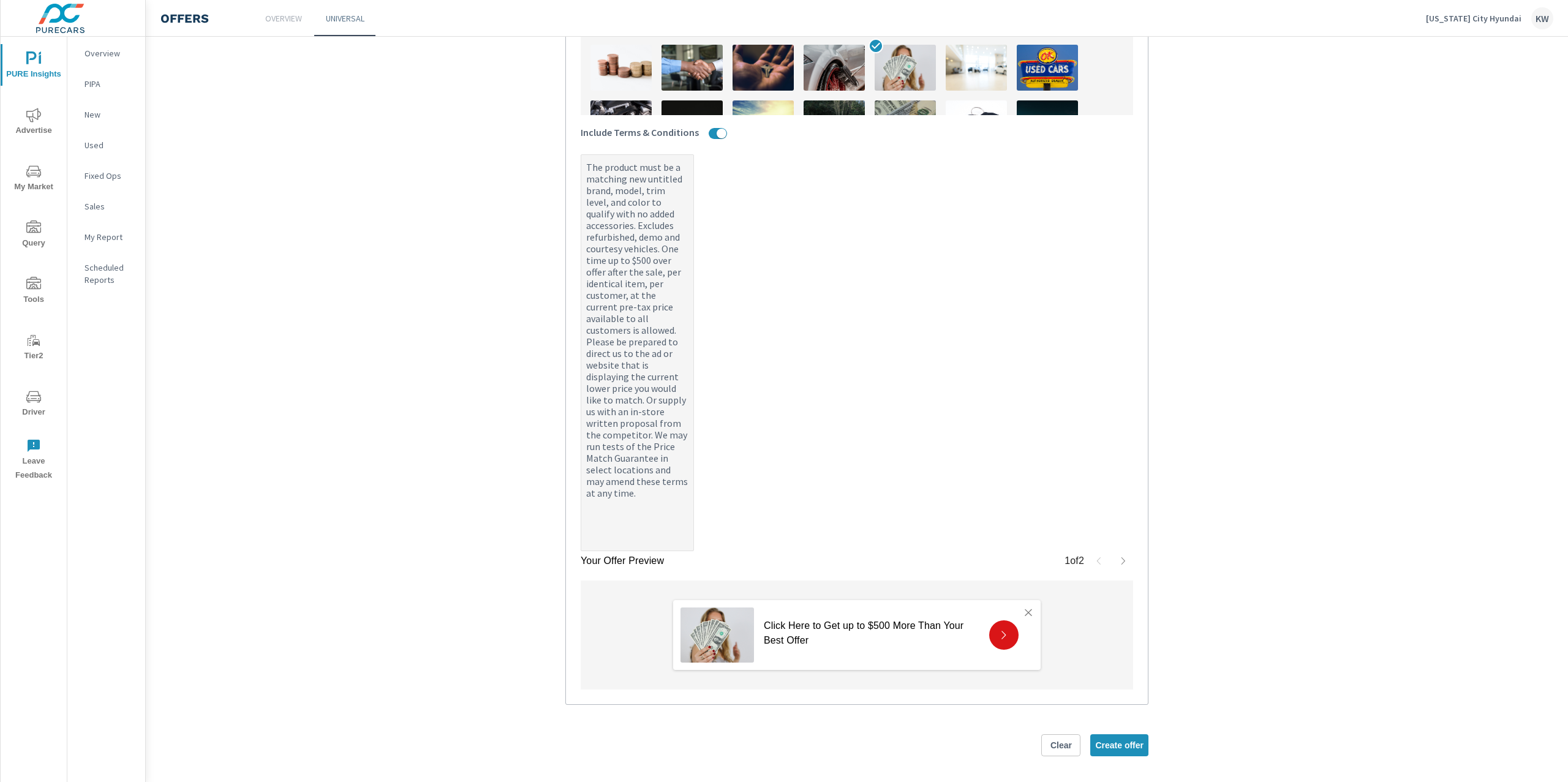
scroll to position [533, 0]
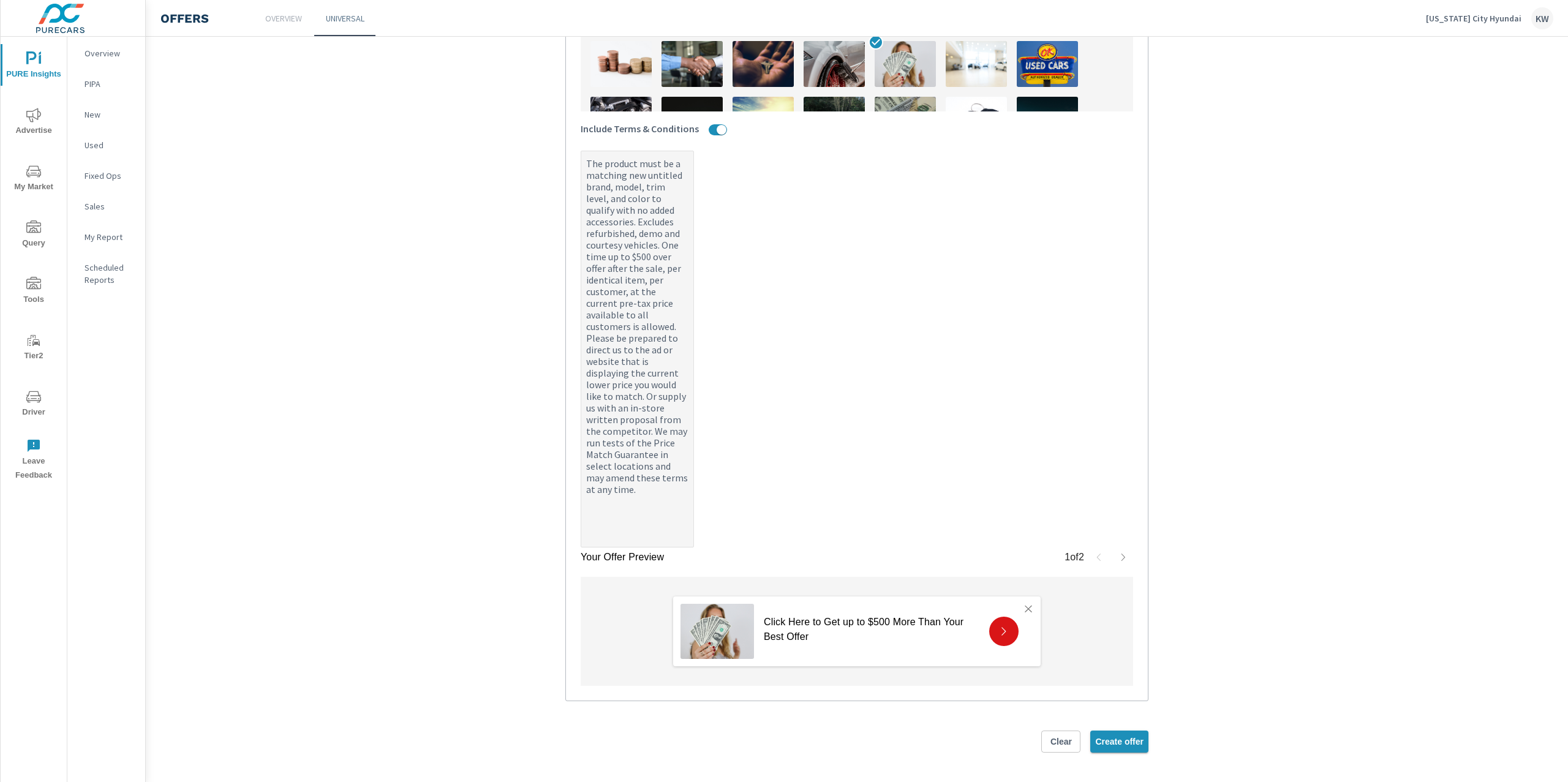
click at [1106, 741] on span "Create offer" at bounding box center [1119, 742] width 48 height 11
type textarea "x"
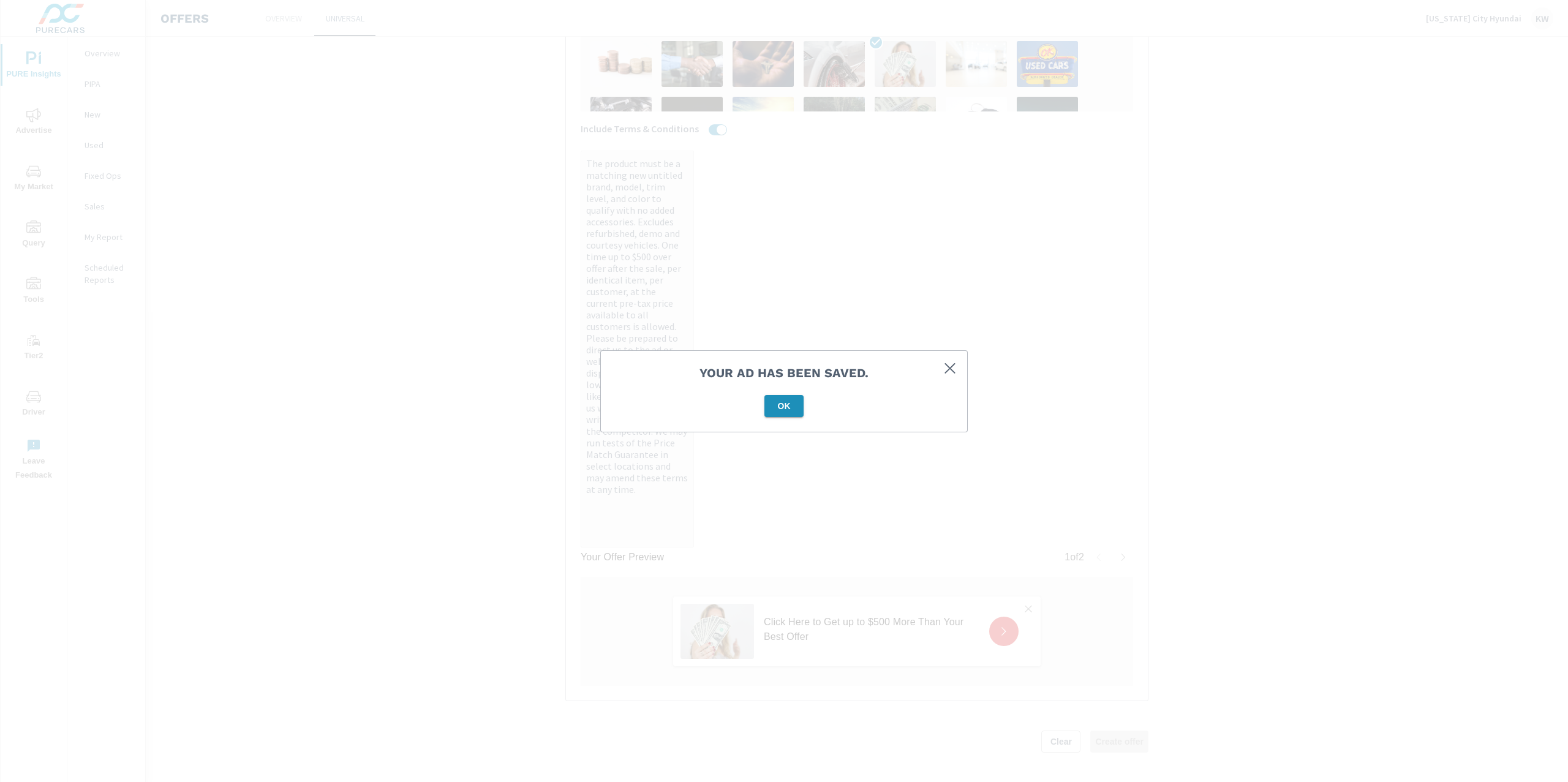
click at [787, 401] on span "OK" at bounding box center [784, 406] width 30 height 11
